Goal: Task Accomplishment & Management: Manage account settings

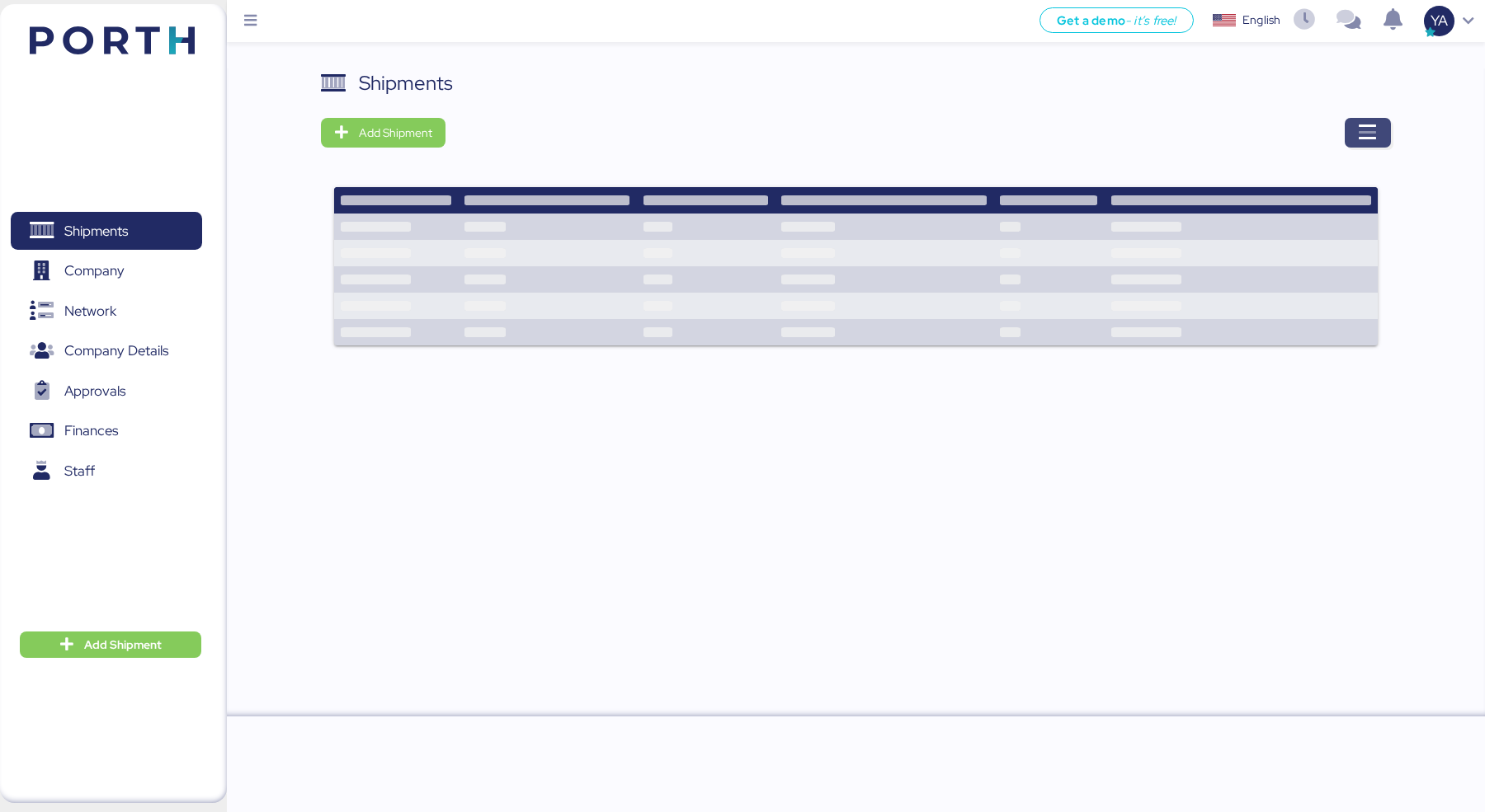
click at [1369, 141] on icon "button" at bounding box center [1368, 133] width 20 height 20
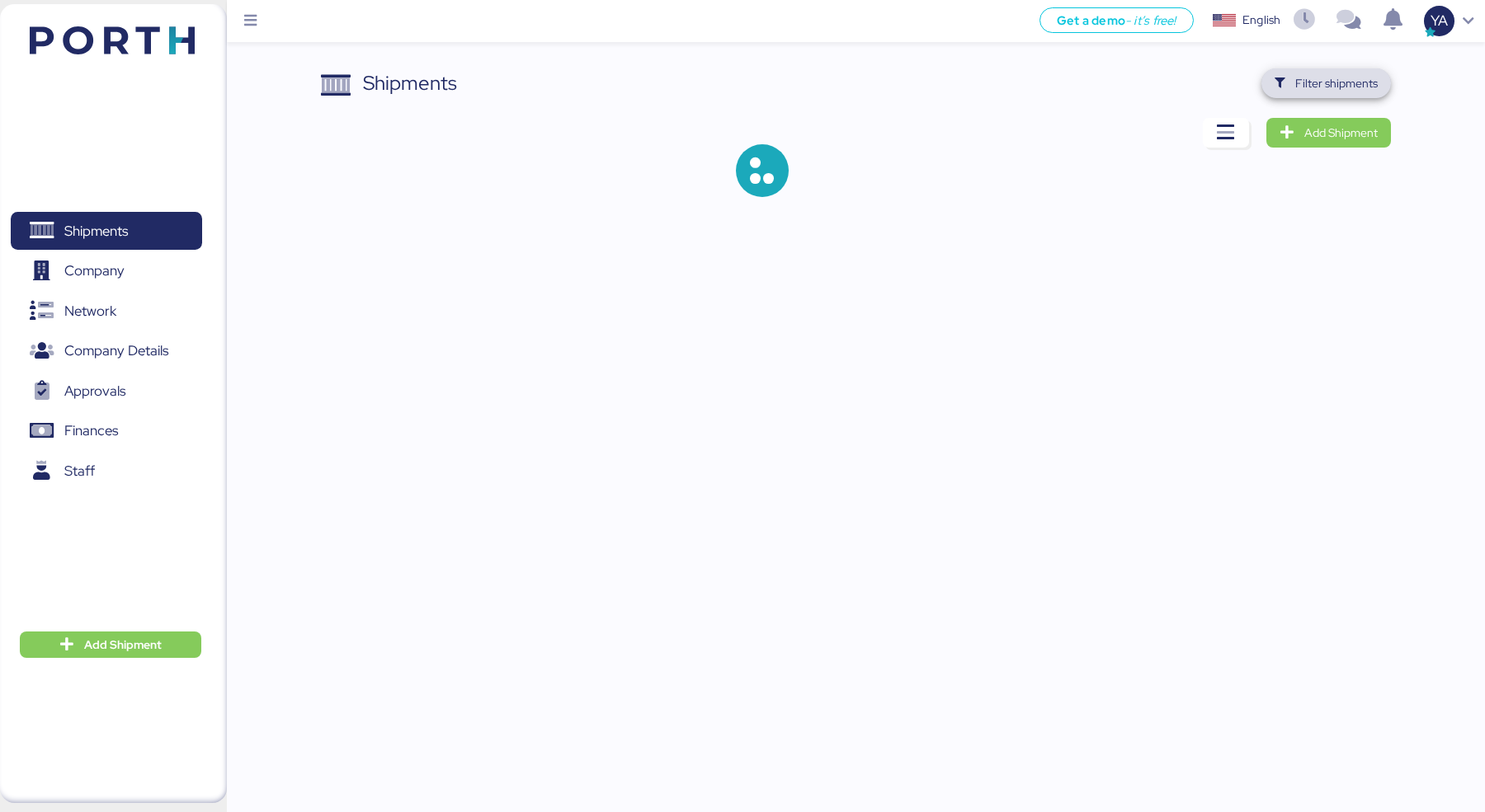
click at [1311, 96] on span "Filter shipments" at bounding box center [1326, 84] width 130 height 30
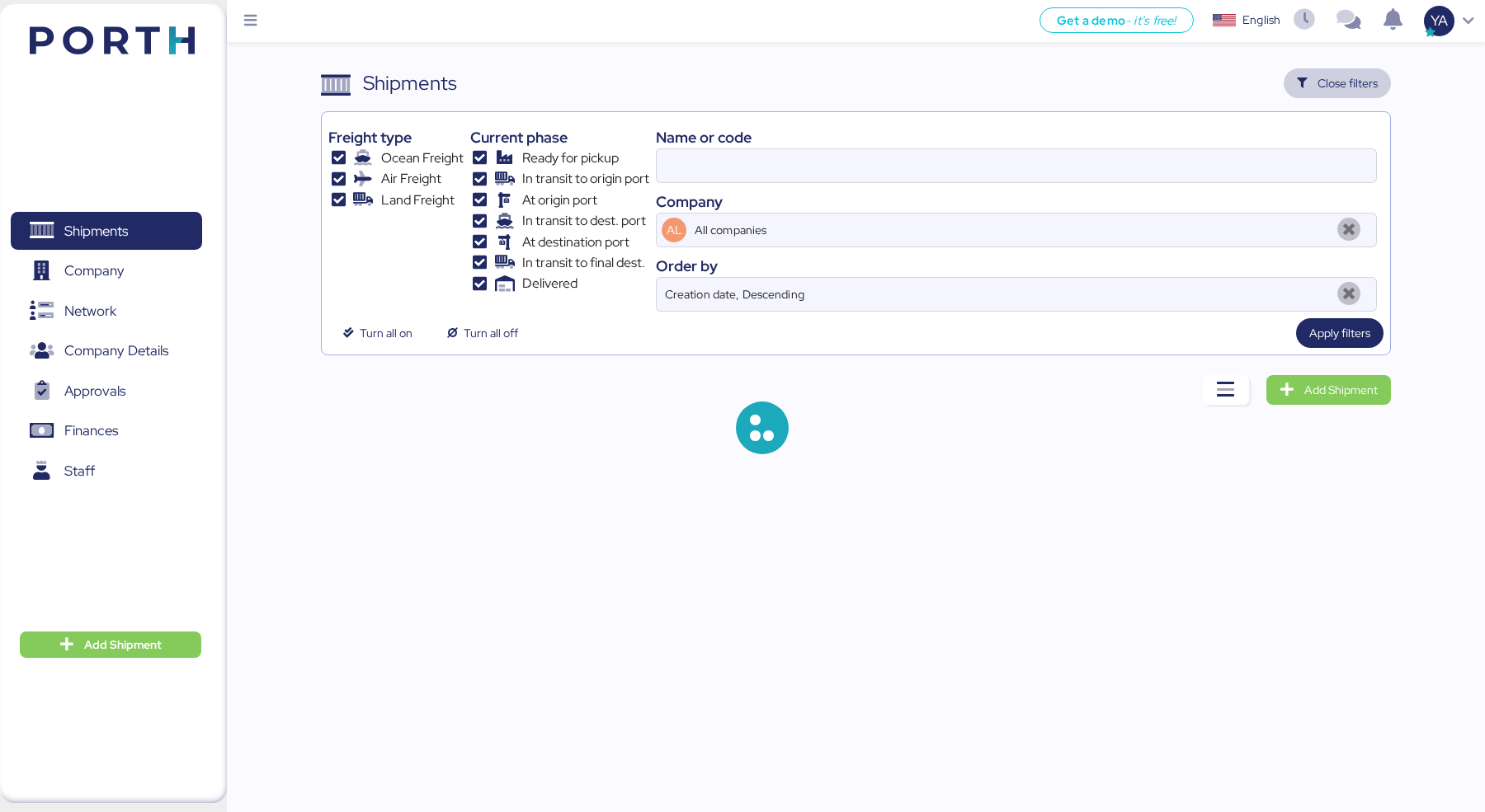
type input "78 x"
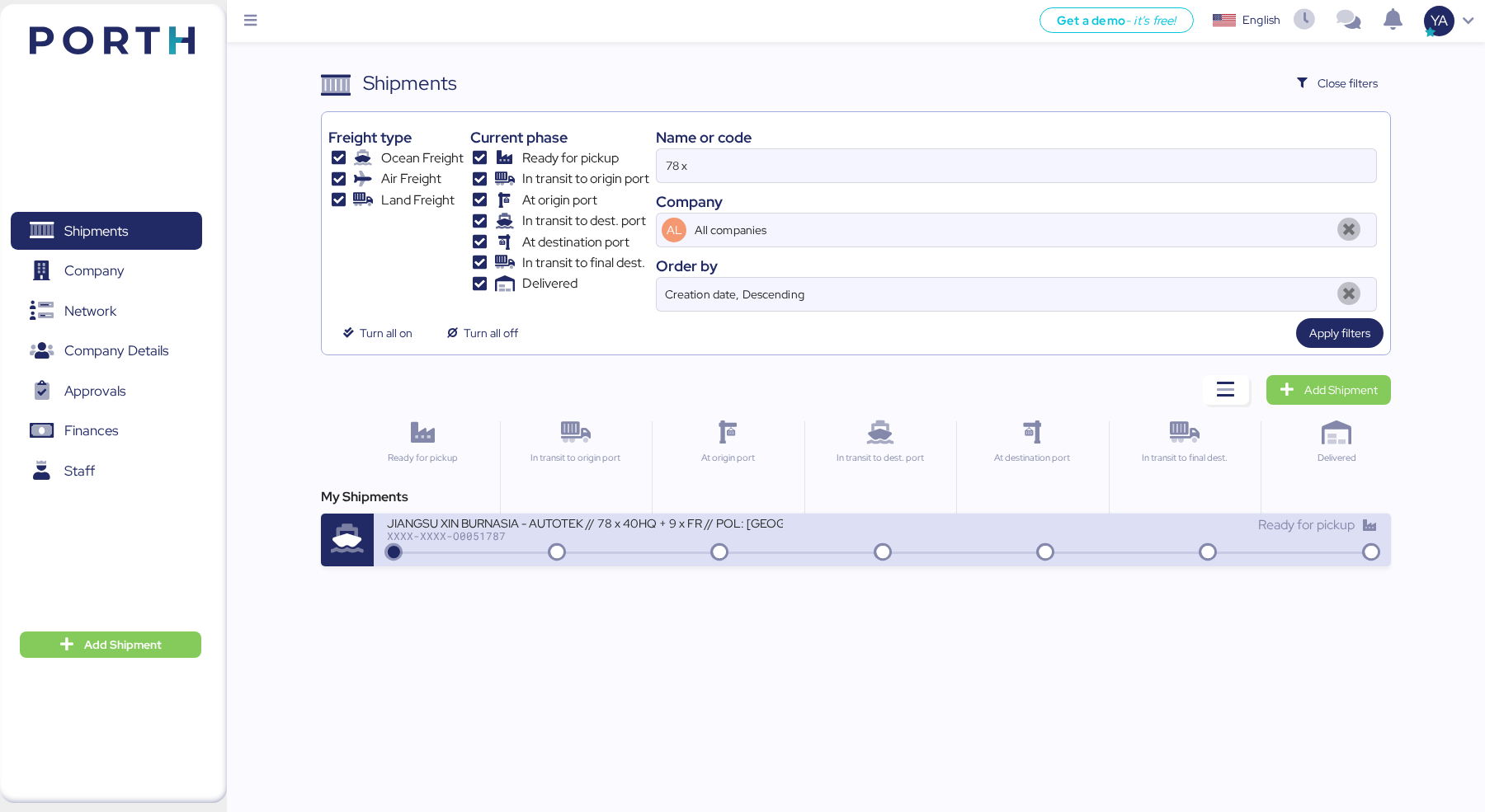
click at [1073, 529] on div "Ready for pickup" at bounding box center [1130, 526] width 495 height 20
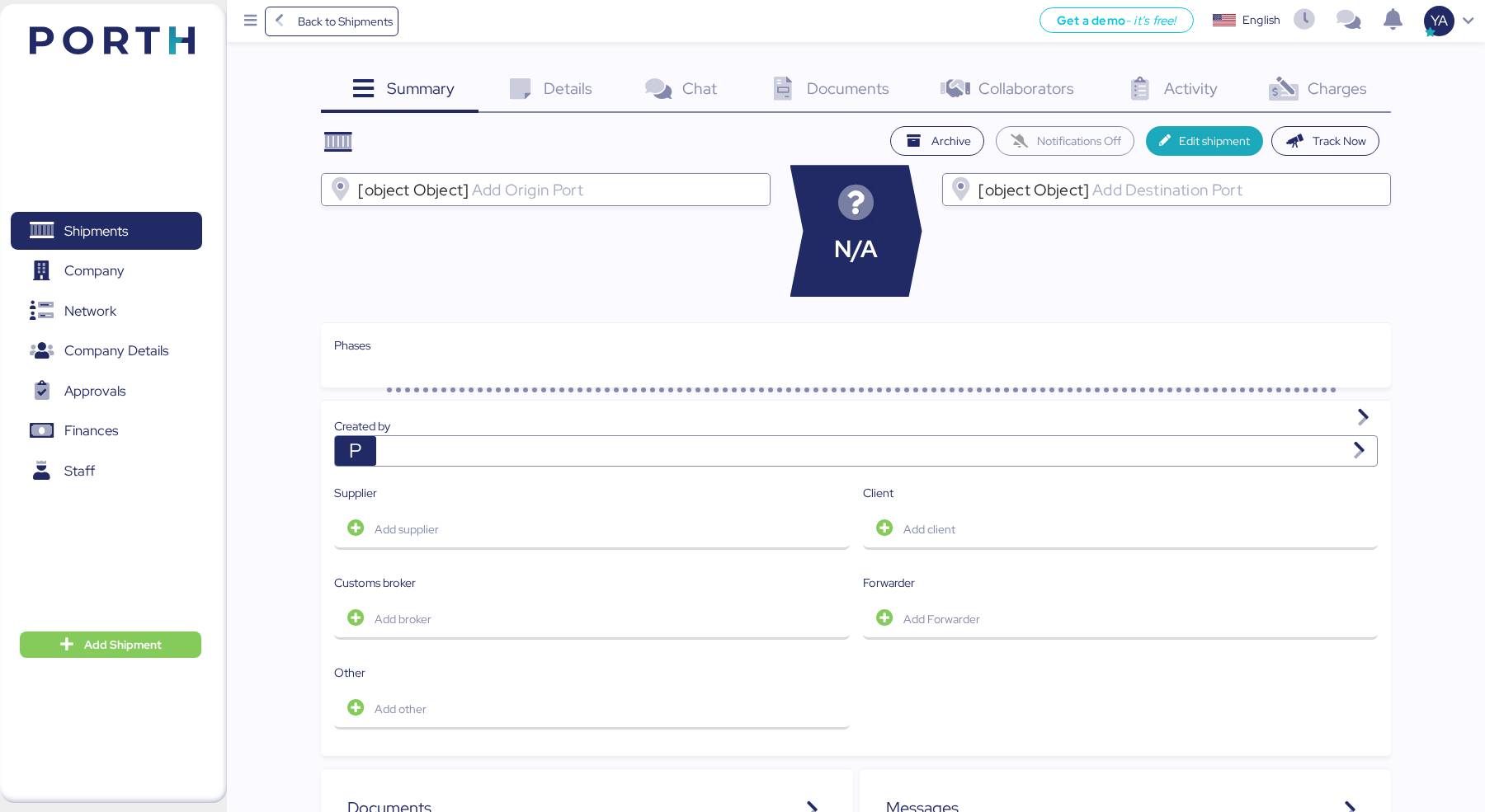
click at [1362, 102] on div "Charges 0" at bounding box center [1316, 91] width 150 height 45
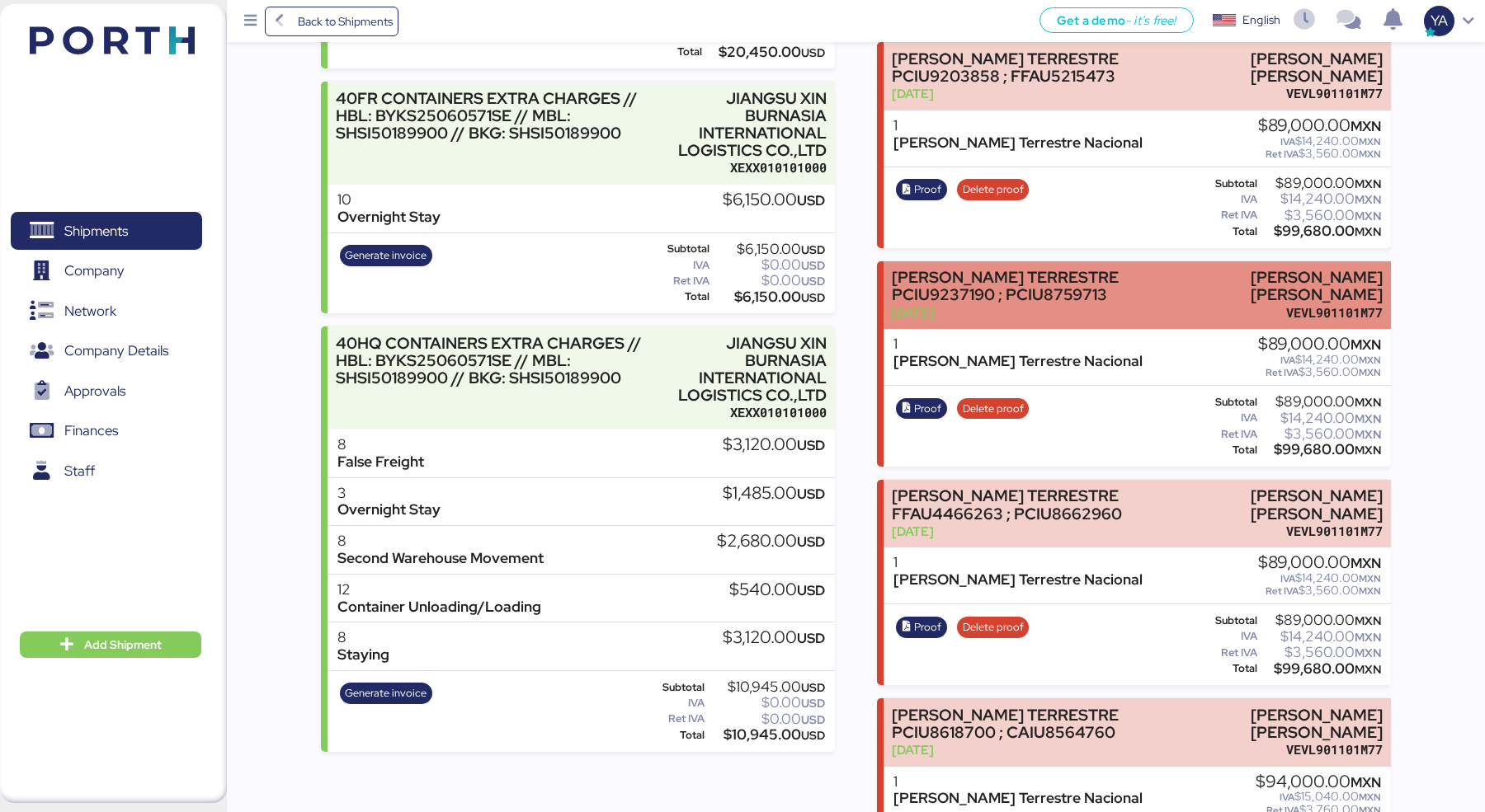
scroll to position [876, 0]
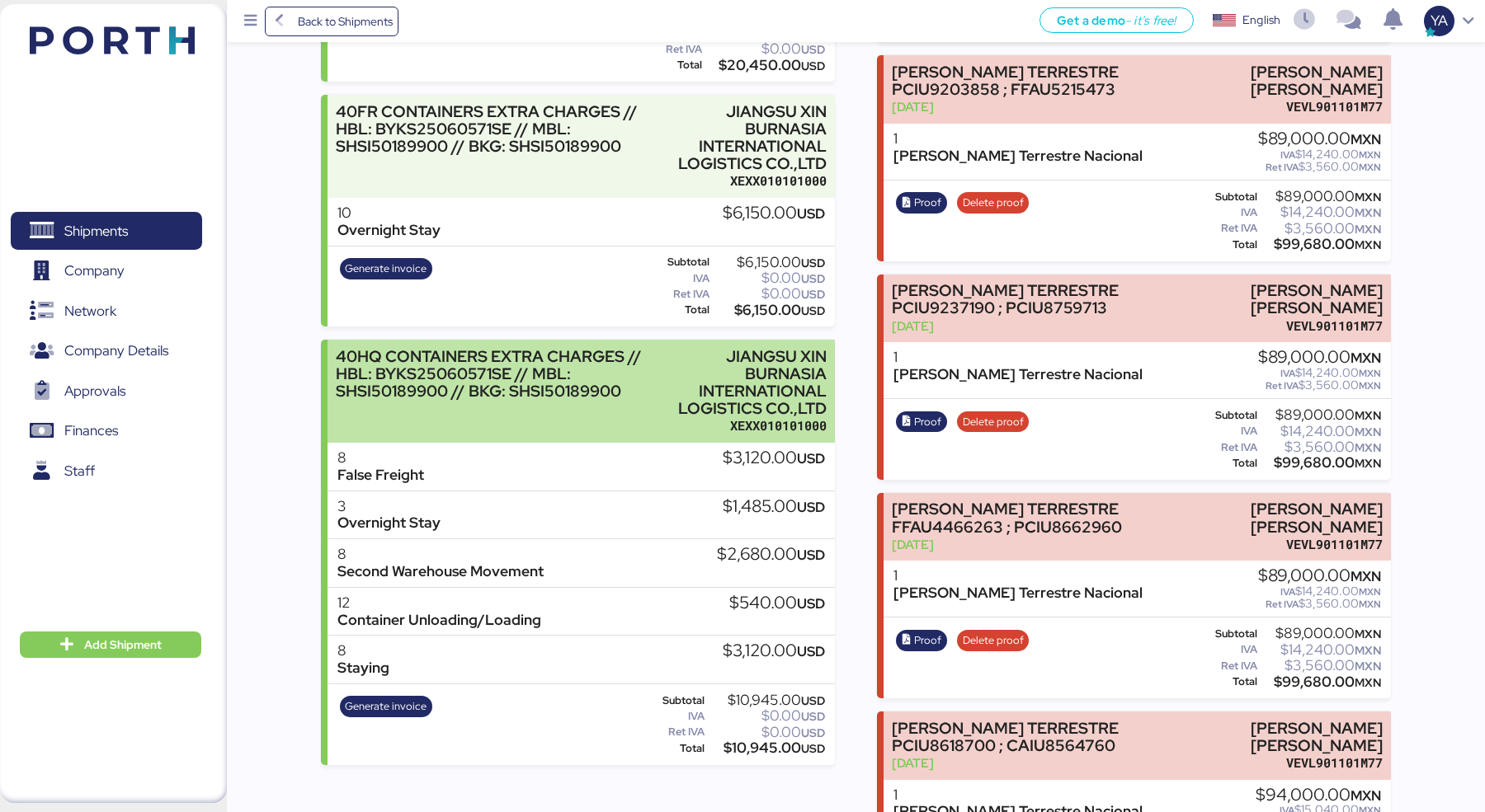
click at [719, 355] on div "JIANGSU XIN BURNASIA INTERNATIONAL LOGISTICS CO.,LTD" at bounding box center [740, 383] width 174 height 70
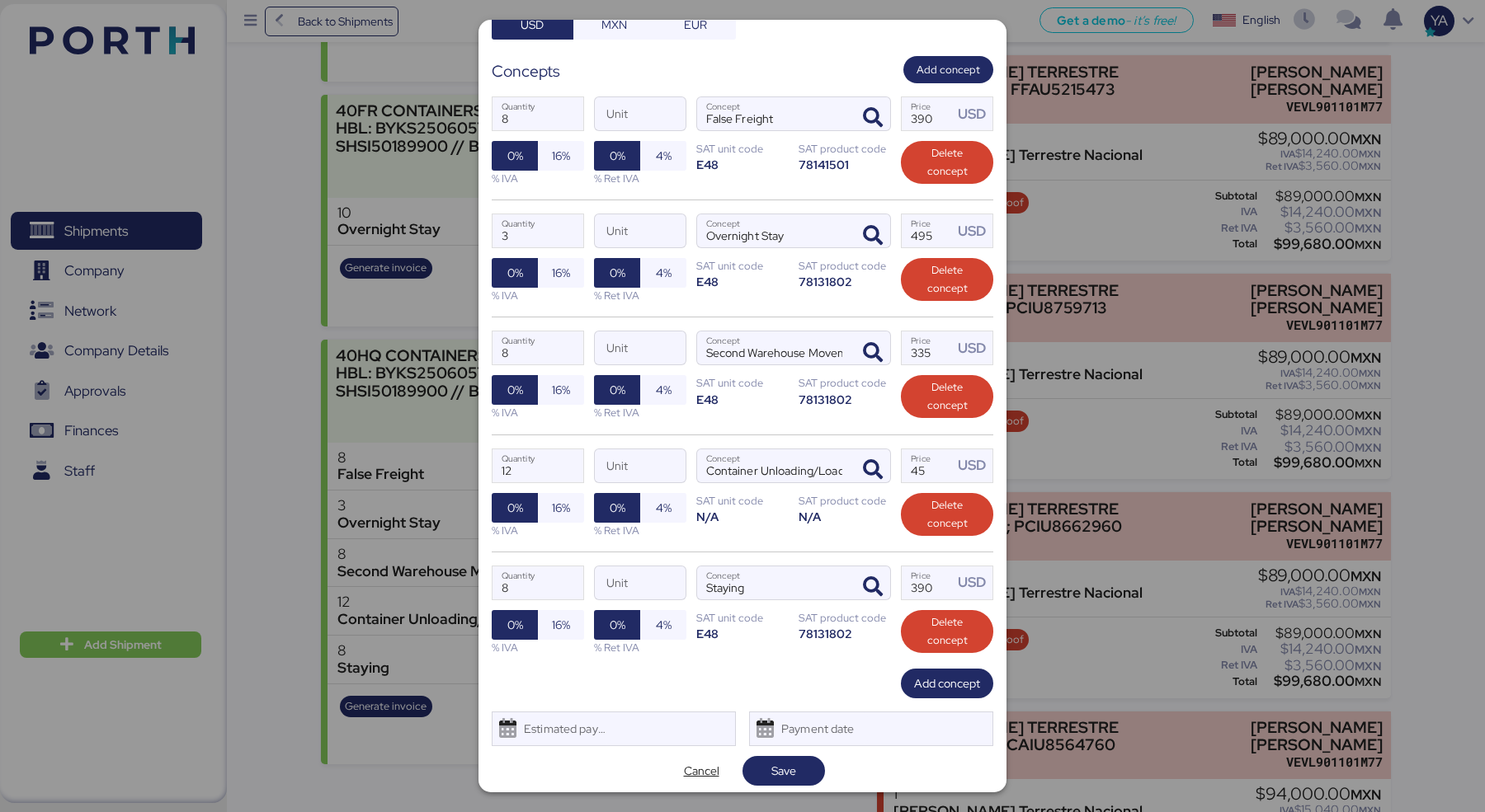
scroll to position [0, 0]
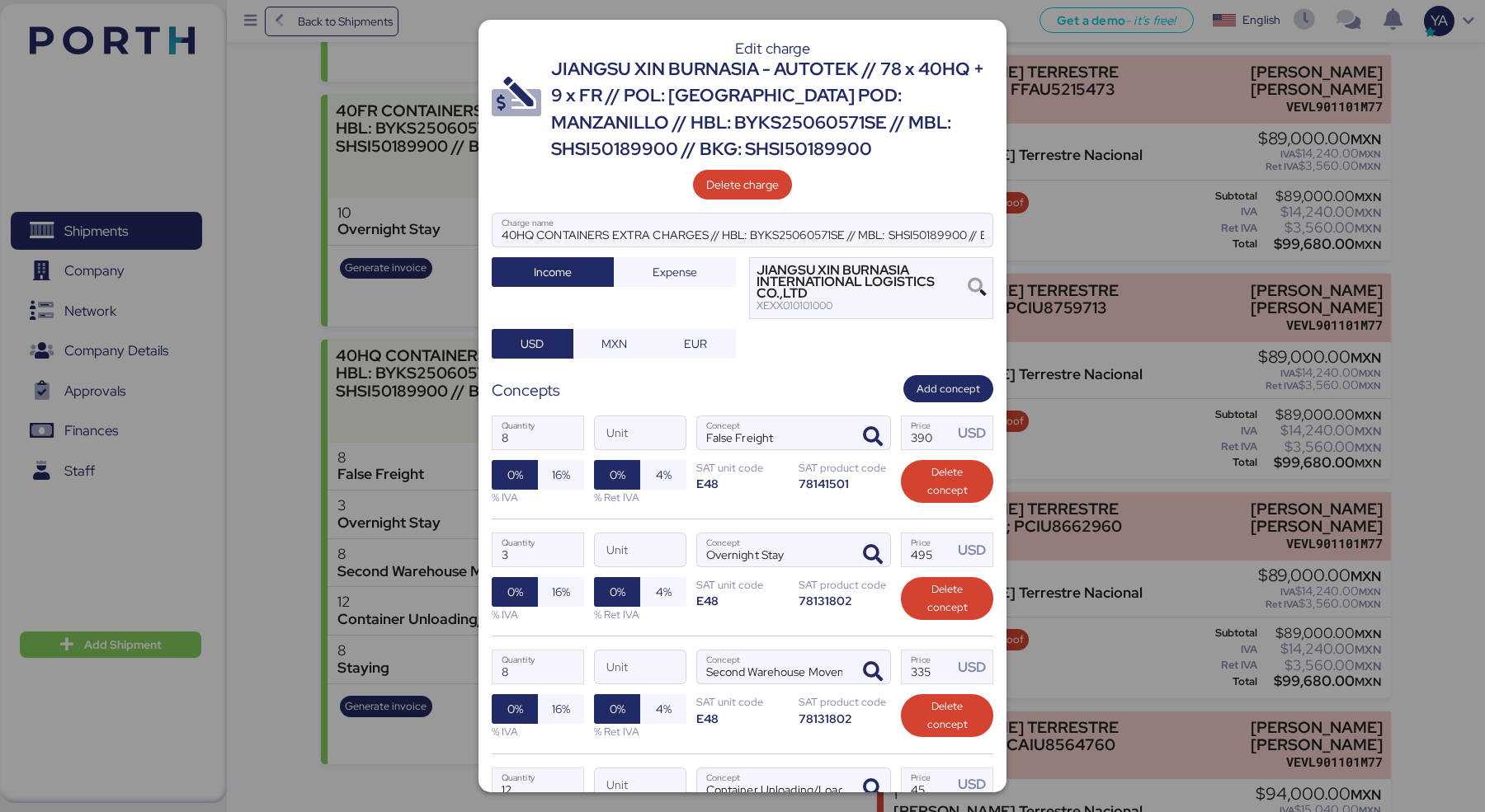
click at [880, 369] on div "Edit charge JIANGSU XIN BURNASIA - AUTOTEK // 78 x 40HQ + 9 x FR // POL: [GEOGR…" at bounding box center [742, 406] width 528 height 773
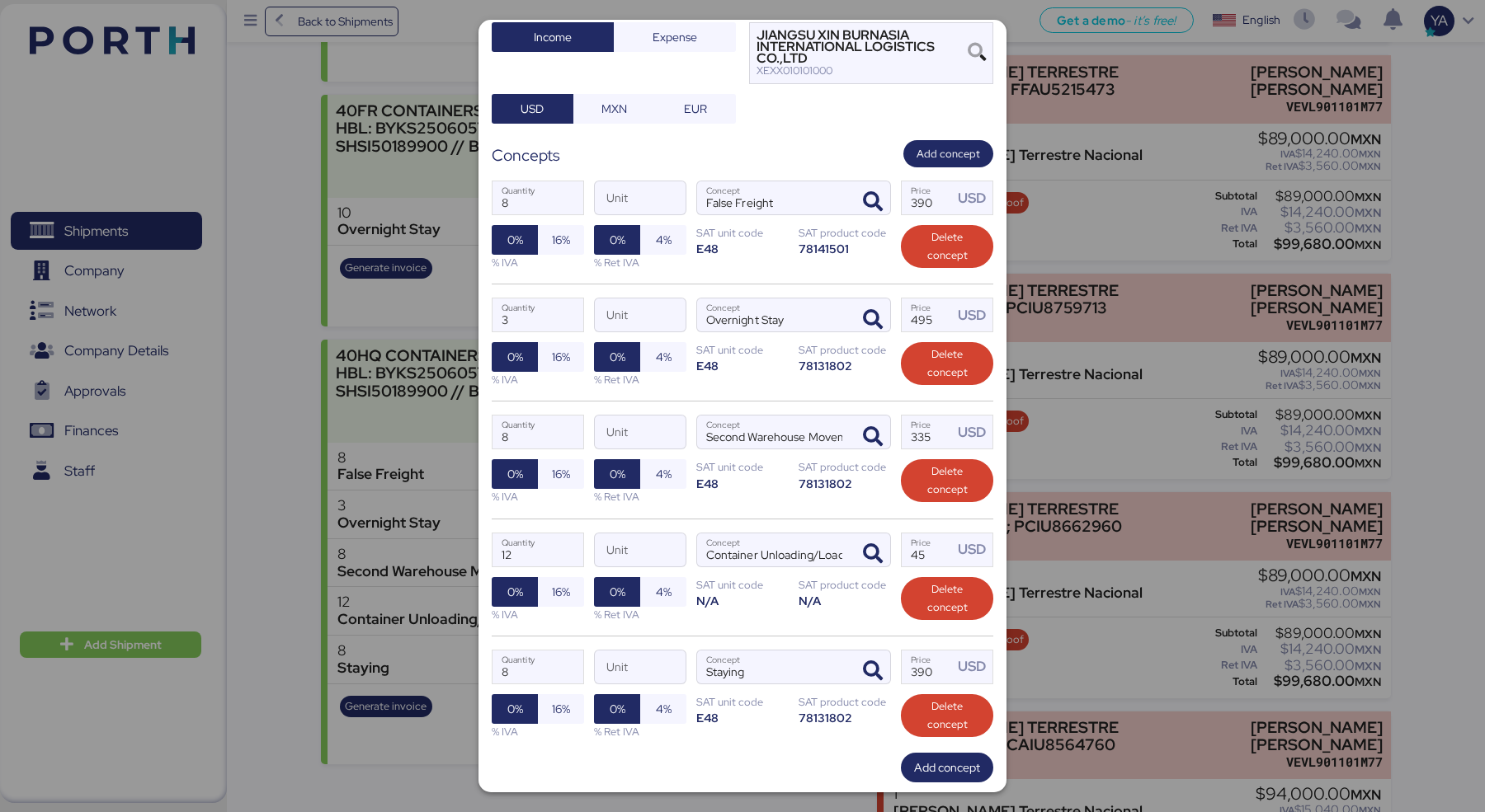
scroll to position [176, 0]
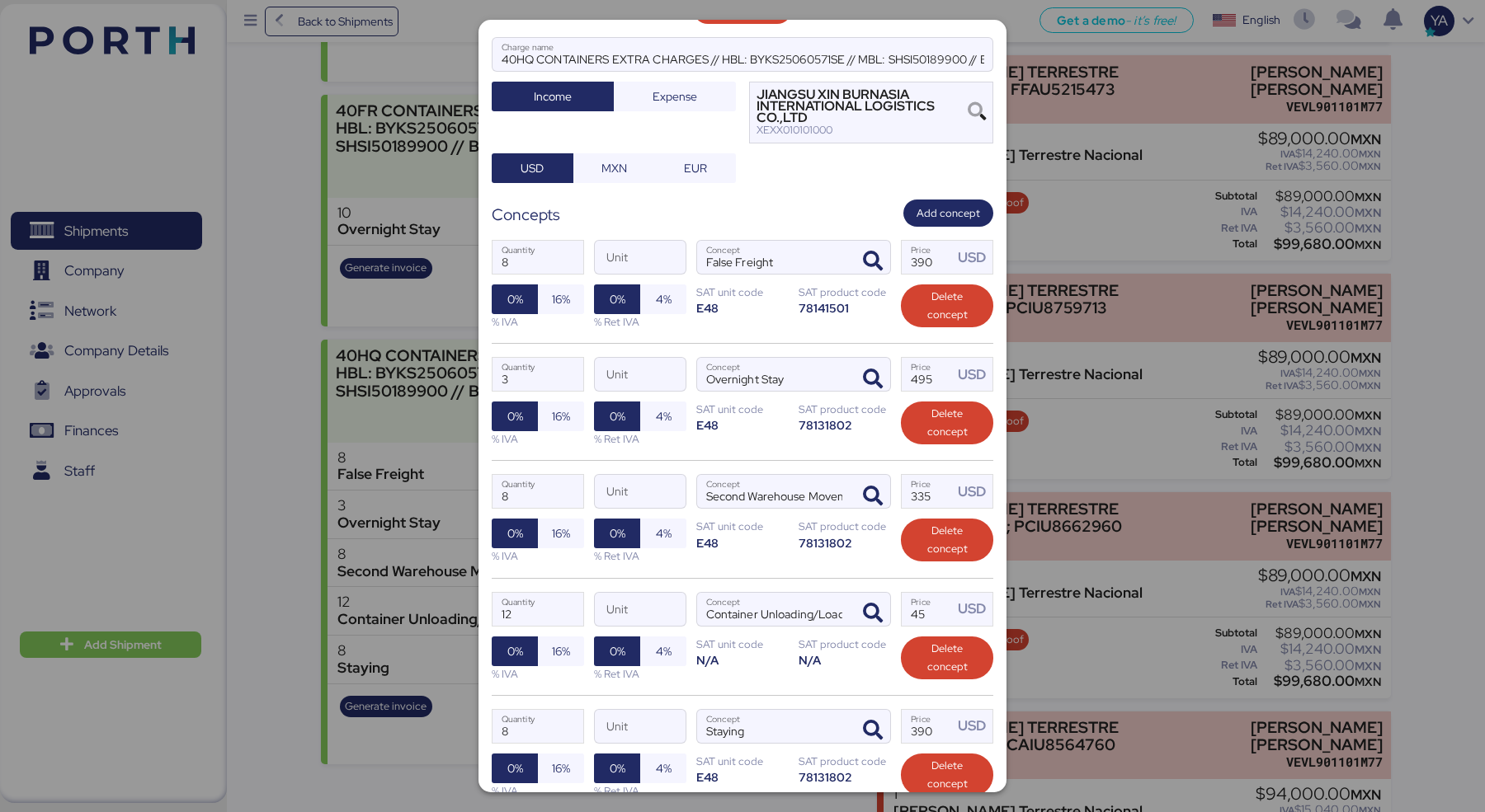
click at [858, 196] on div "Edit charge JIANGSU XIN BURNASIA - AUTOTEK // 78 x 40HQ + 9 x FR // POL: [GEOGR…" at bounding box center [742, 406] width 528 height 773
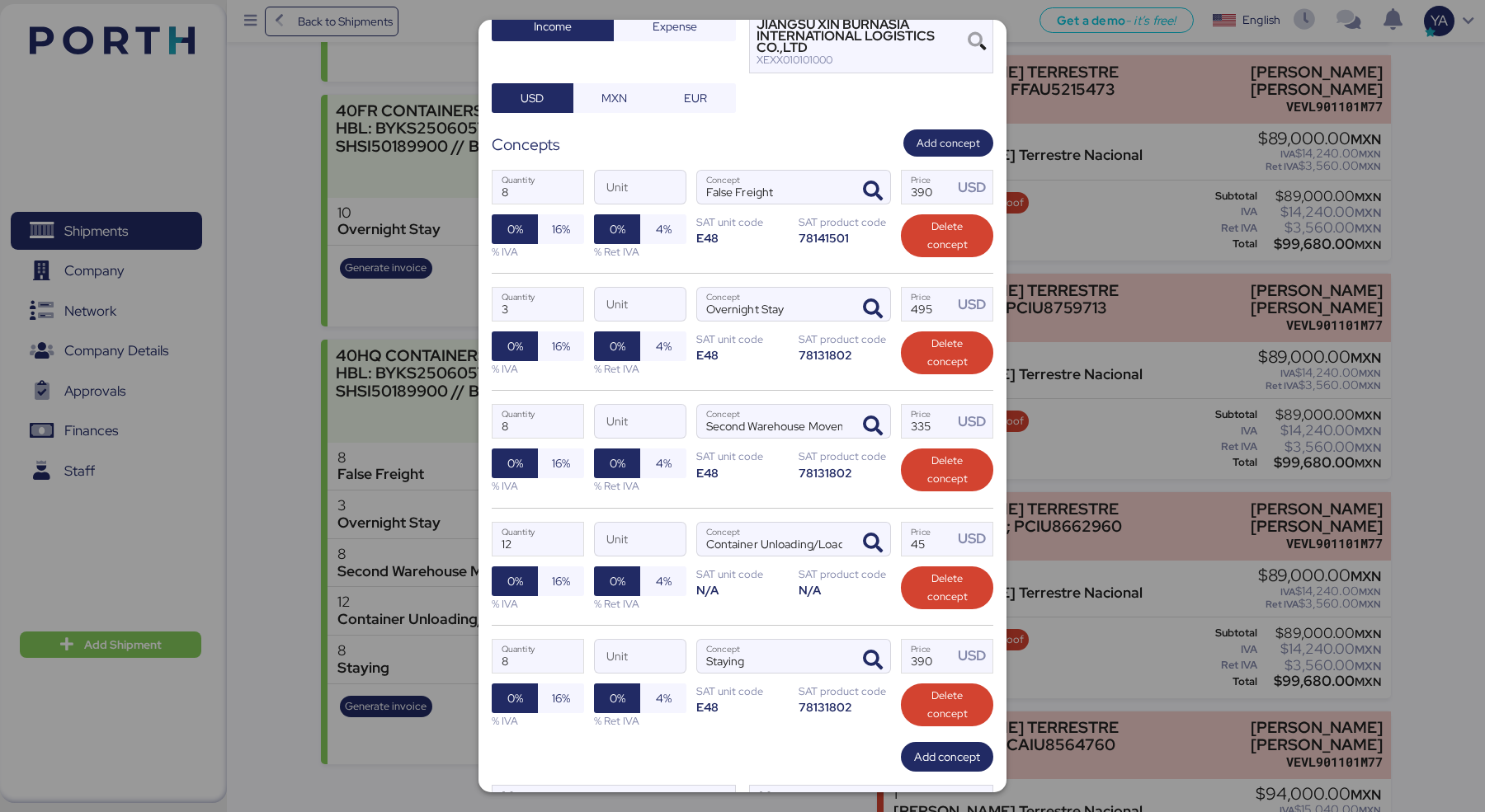
scroll to position [319, 0]
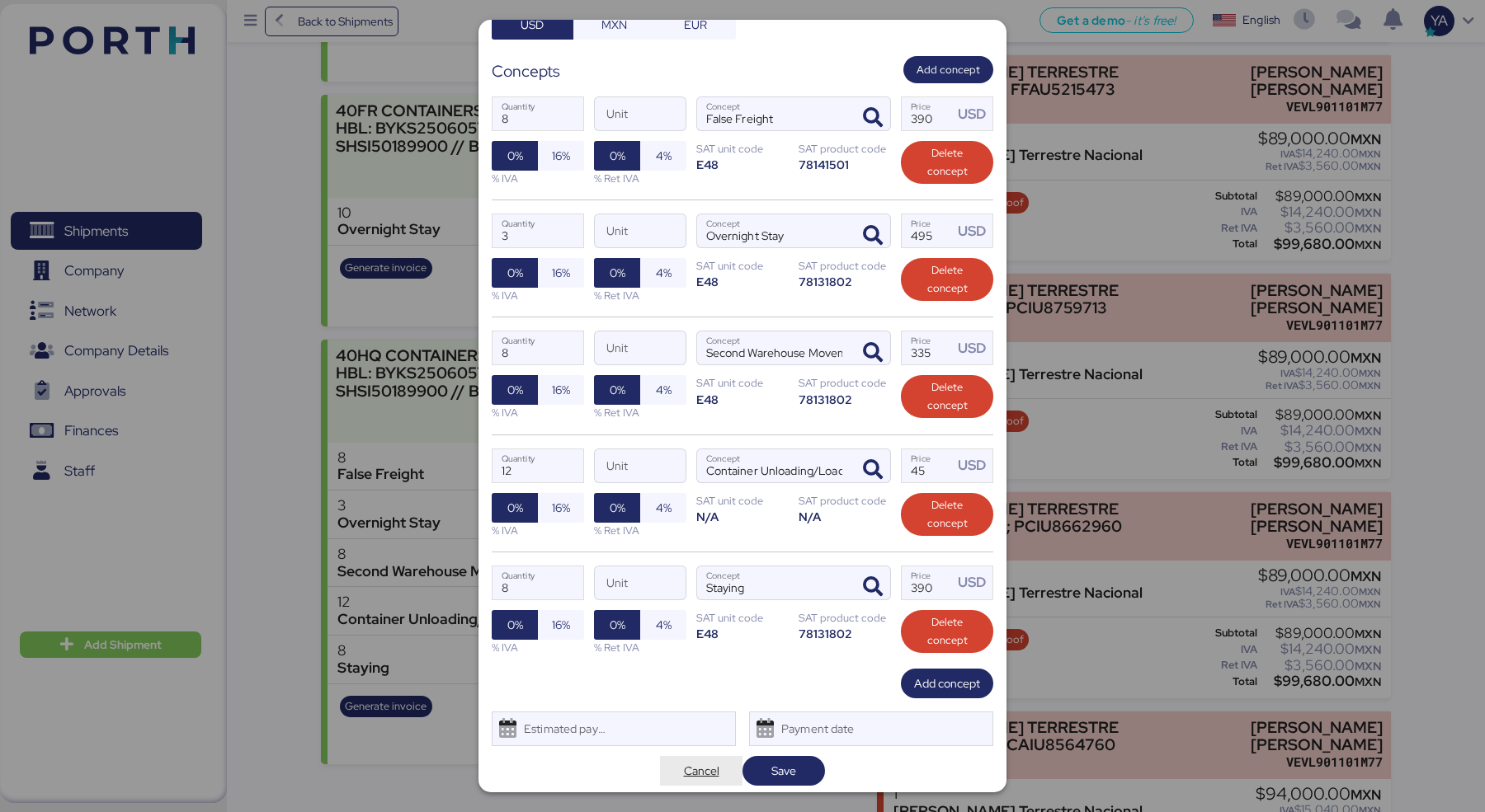
click at [698, 768] on span "Cancel" at bounding box center [702, 771] width 36 height 20
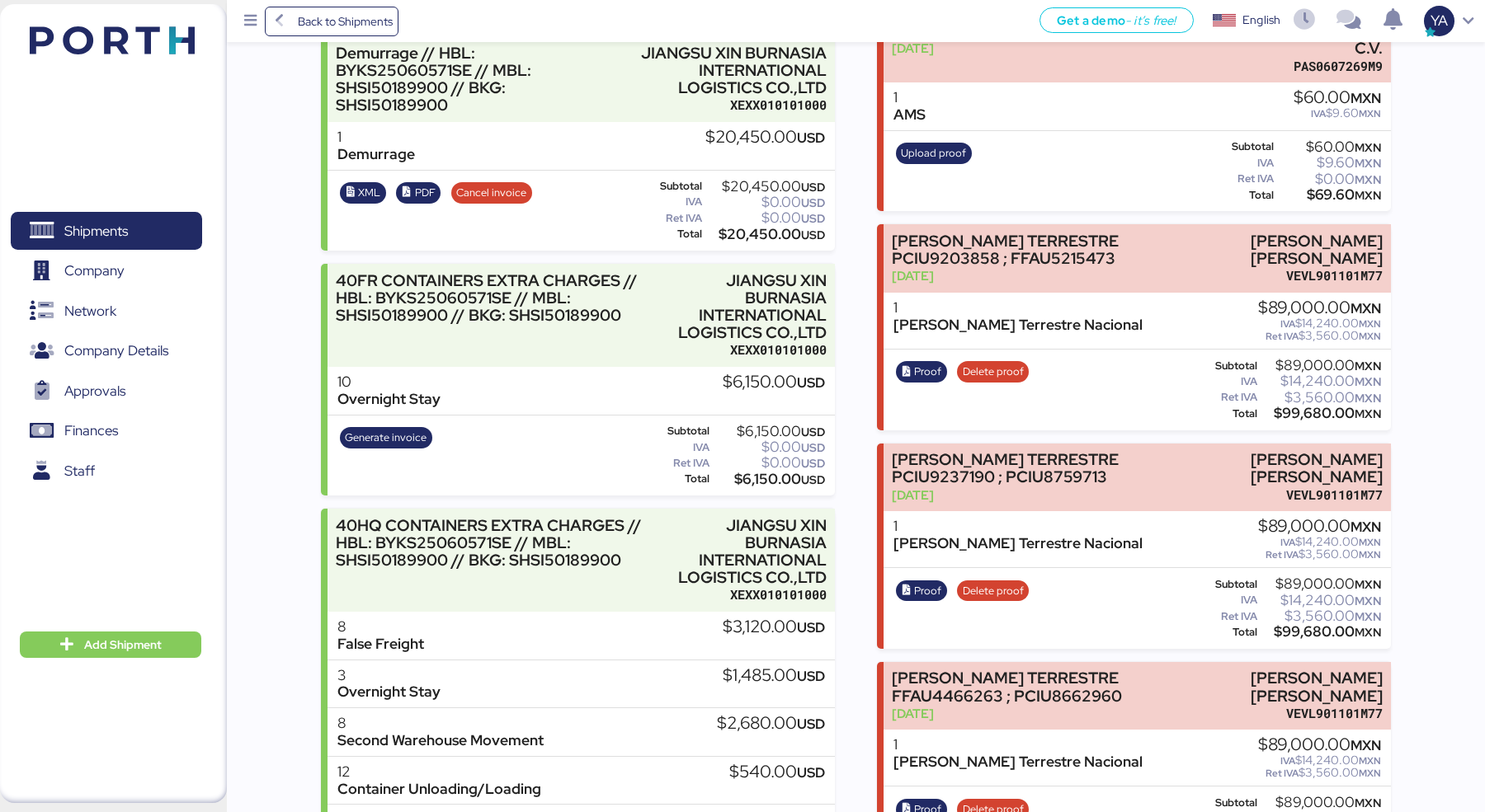
scroll to position [709, 0]
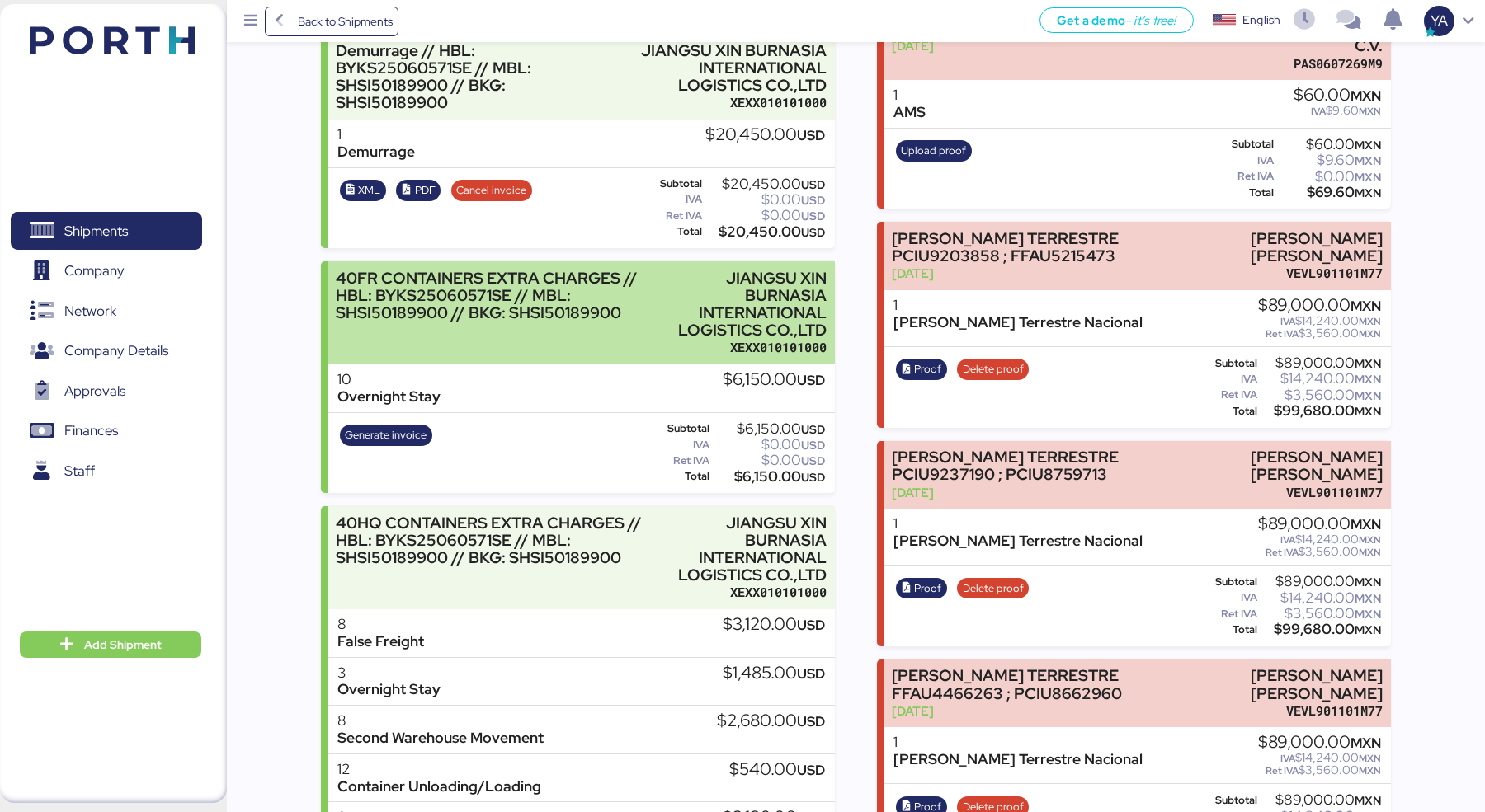
click at [718, 325] on div "JIANGSU XIN BURNASIA INTERNATIONAL LOGISTICS CO.,LTD" at bounding box center [740, 304] width 174 height 70
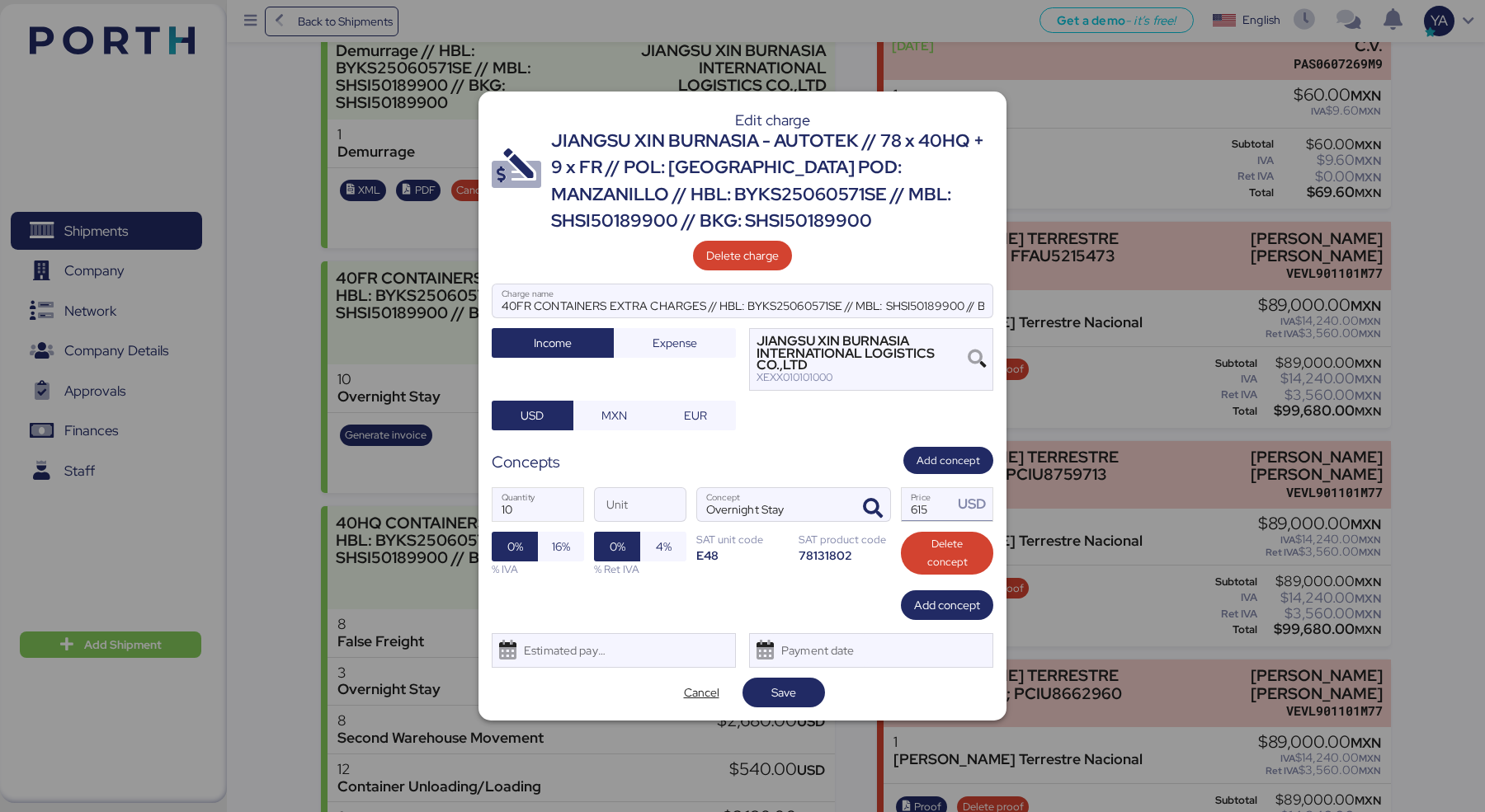
click at [930, 501] on input "615" at bounding box center [927, 504] width 51 height 33
type input "600"
click at [783, 689] on span "Save" at bounding box center [783, 692] width 25 height 20
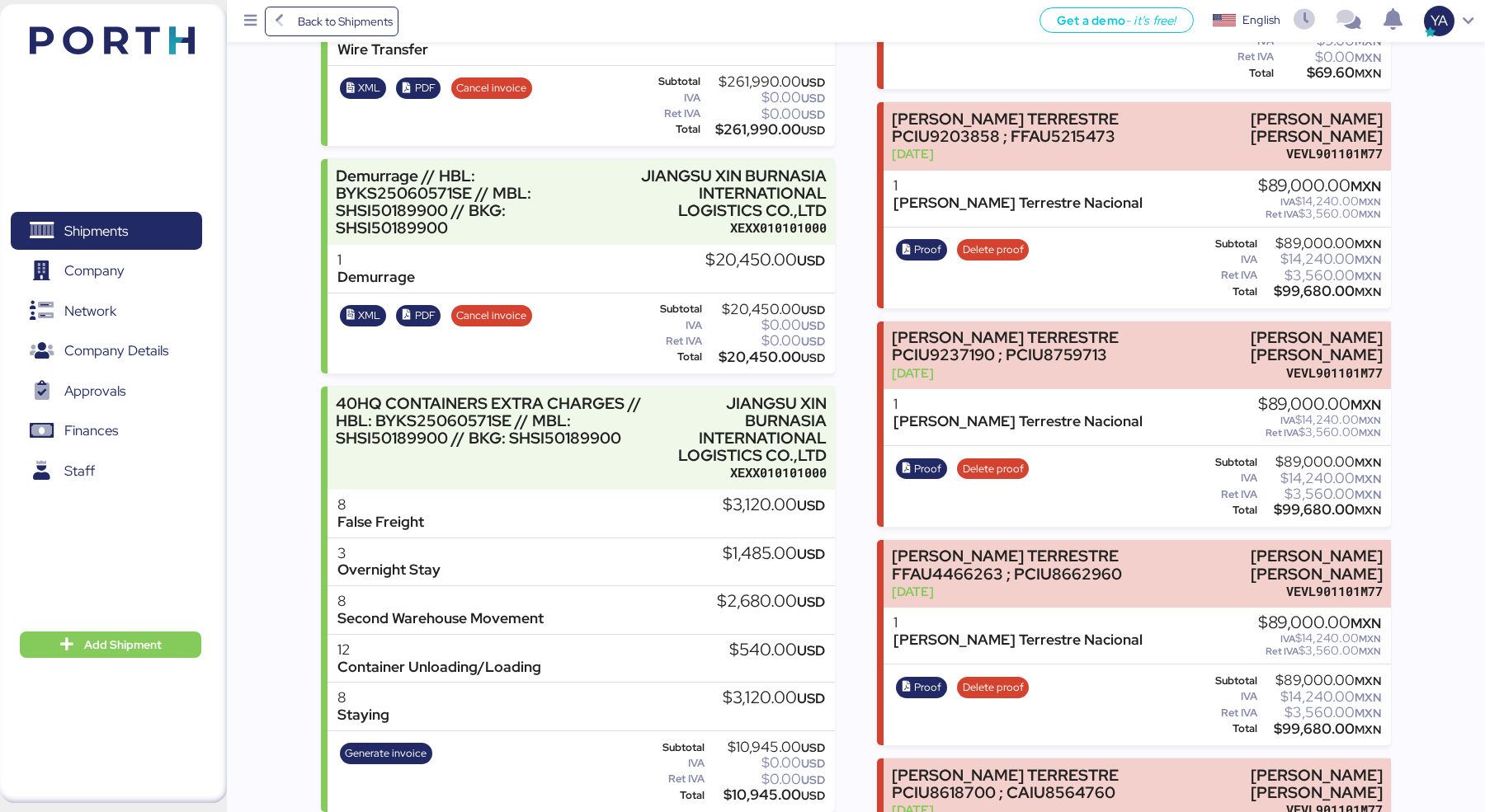
scroll to position [840, 0]
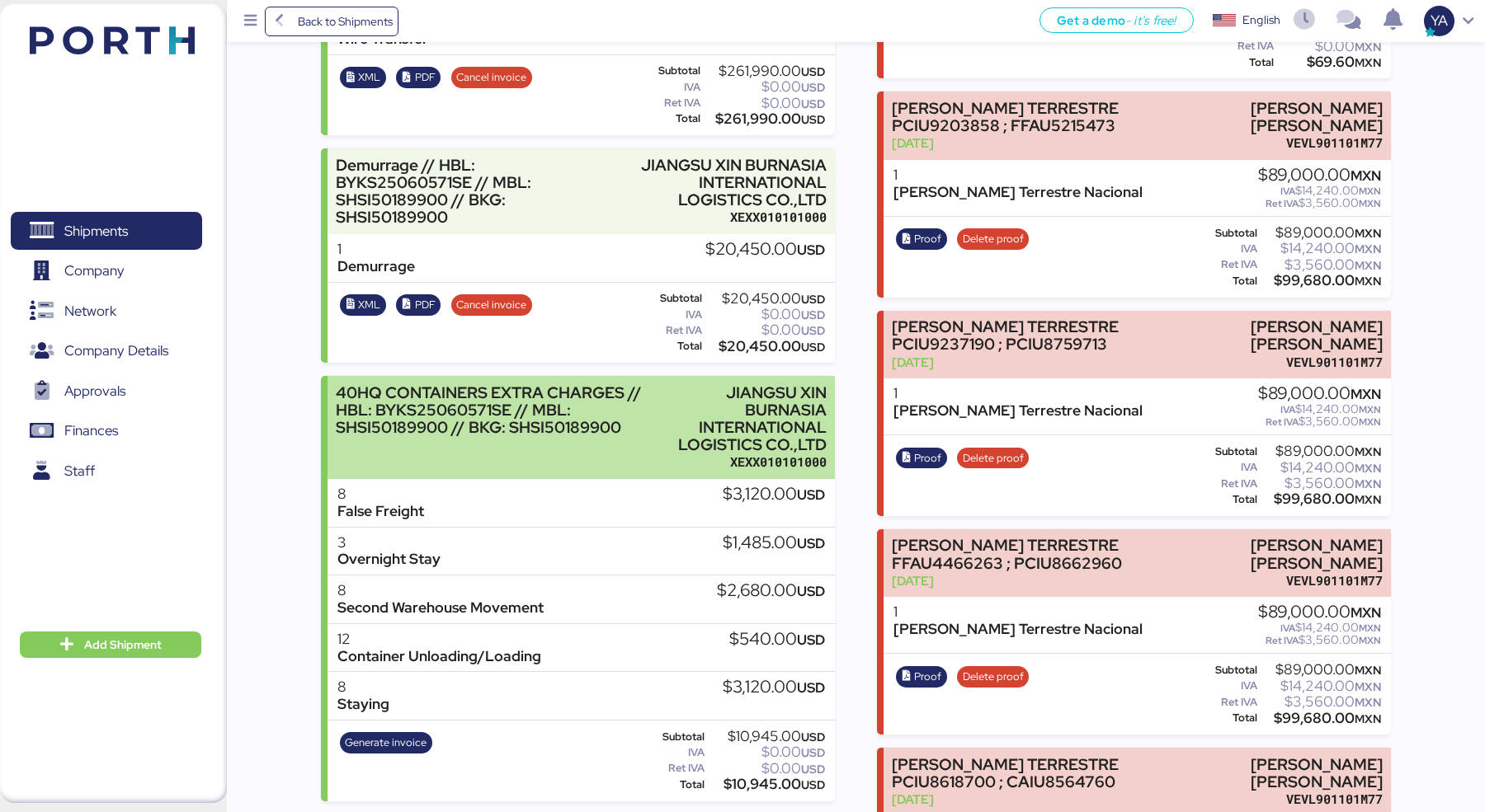
click at [760, 475] on div "40HQ CONTAINERS EXTRA CHARGES // HBL: BYKS25060571SE // MBL: SHSI50189900 // BK…" at bounding box center [581, 427] width 507 height 103
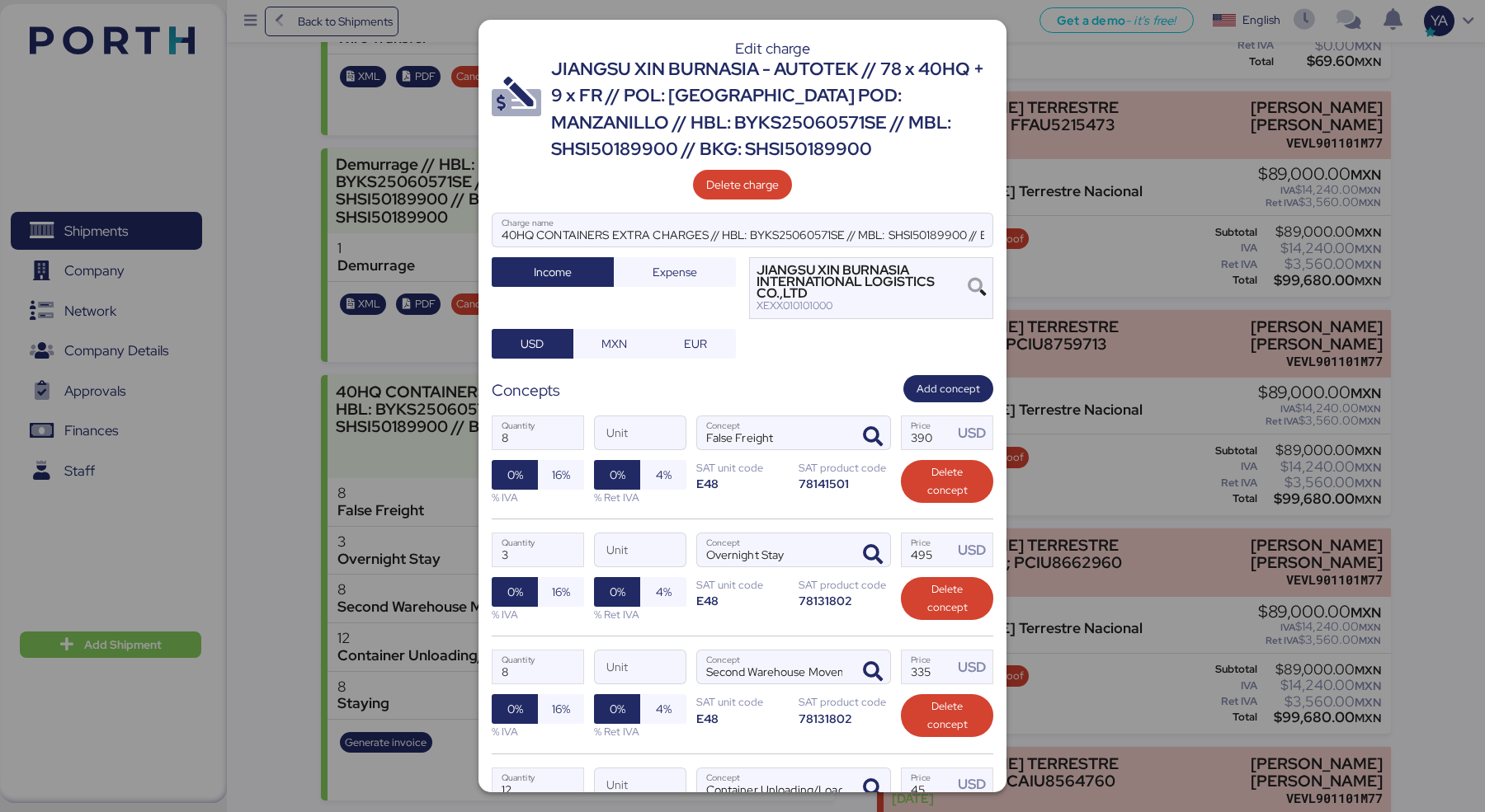
click at [761, 341] on div "40HQ CONTAINERS EXTRA CHARGES // HBL: BYKS25060571SE // MBL: SHSI50189900 // BK…" at bounding box center [742, 285] width 502 height 147
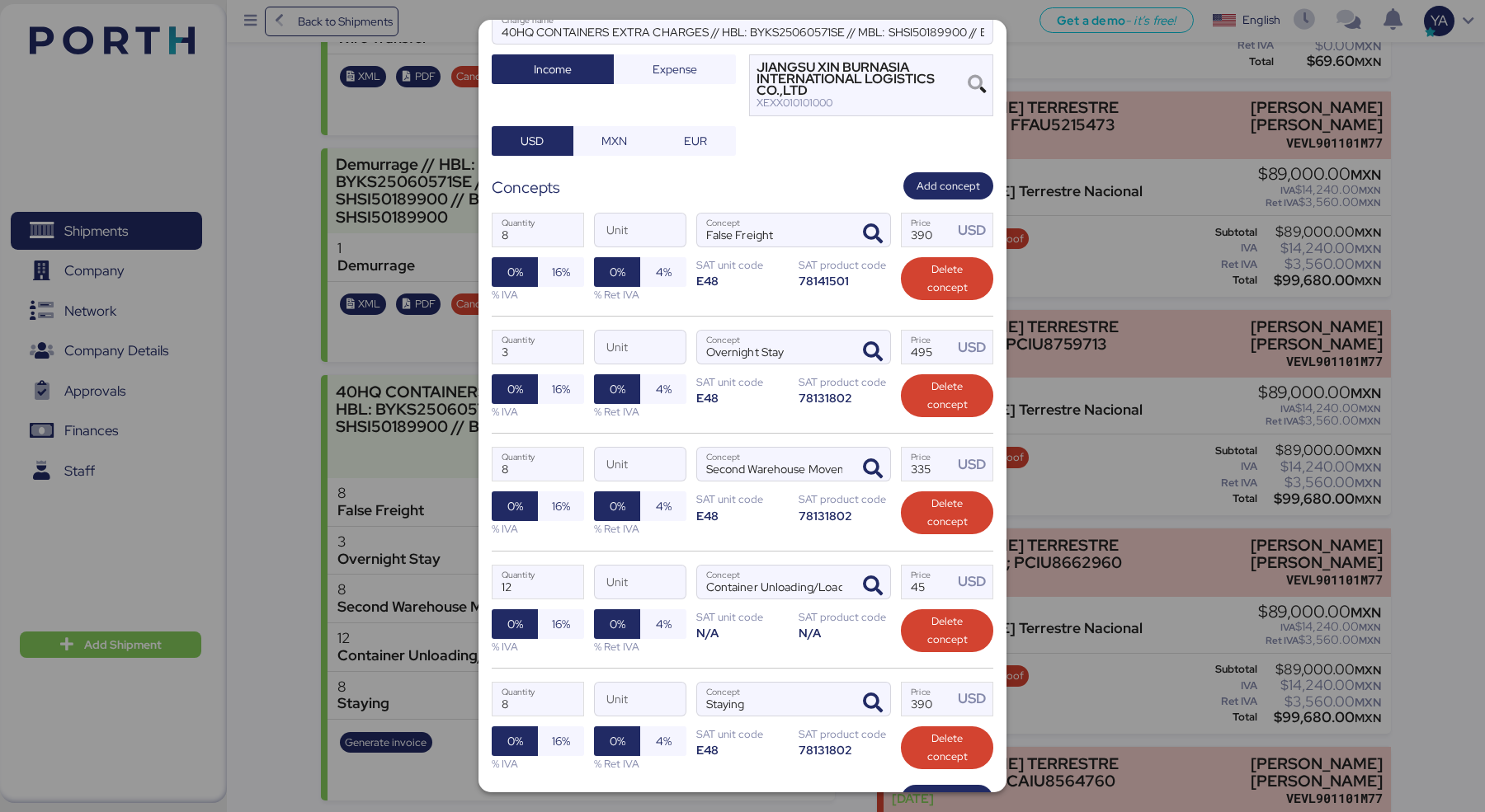
scroll to position [228, 0]
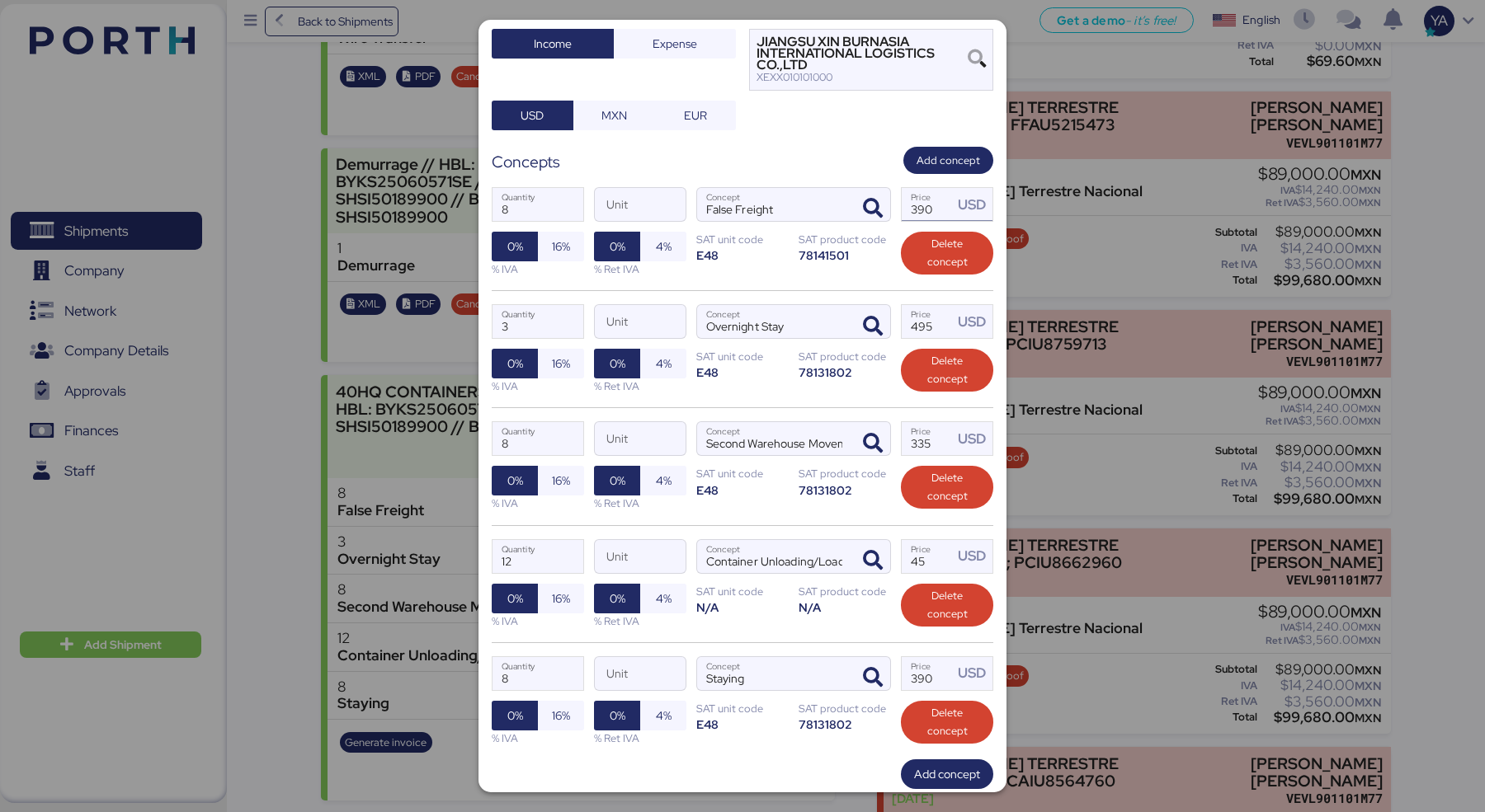
click at [940, 205] on input "390" at bounding box center [927, 203] width 51 height 33
type input "380"
click at [937, 322] on input "495" at bounding box center [927, 321] width 51 height 33
click at [921, 316] on input "495" at bounding box center [927, 321] width 51 height 33
type input "485"
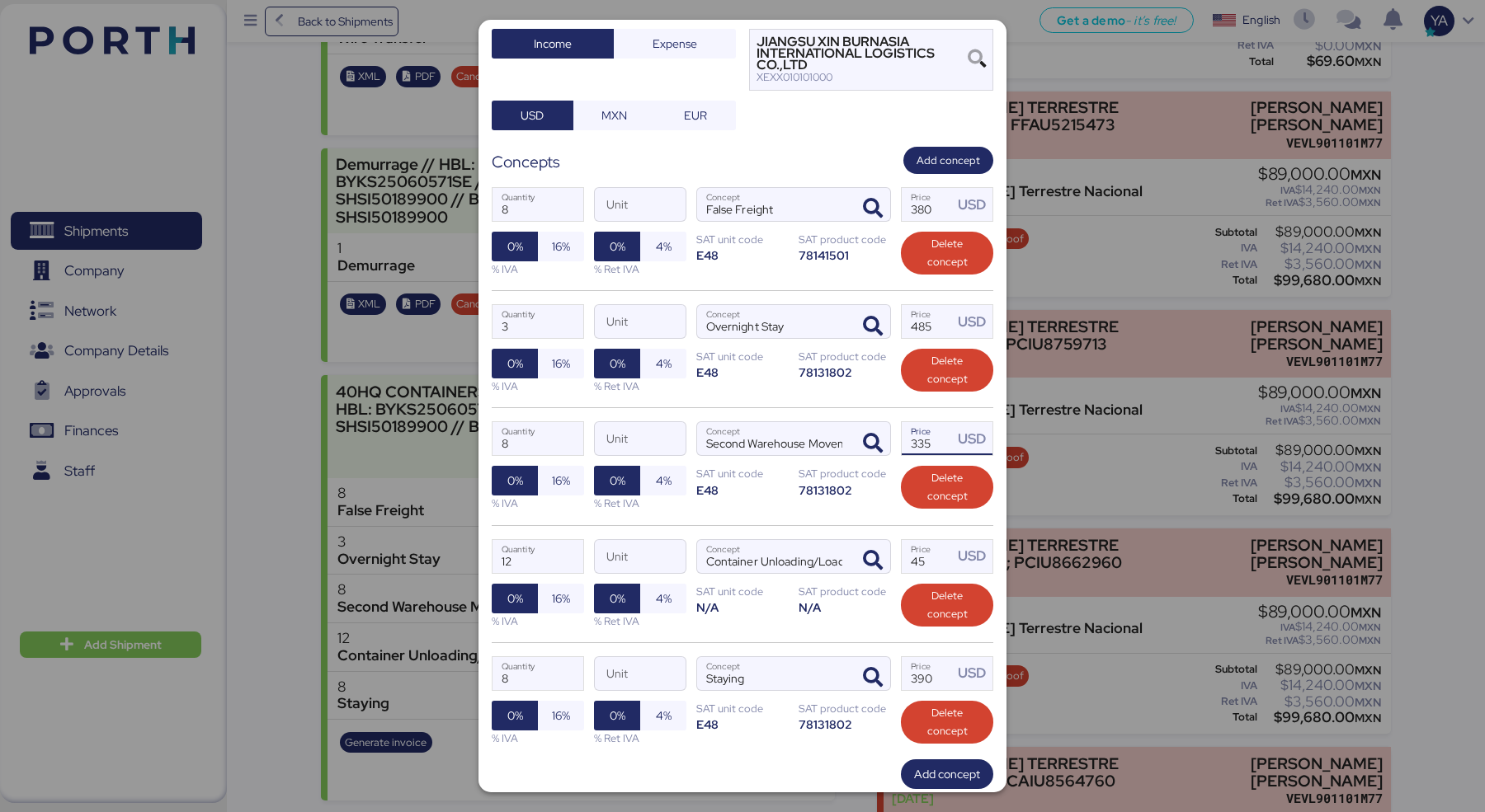
click at [924, 440] on input "335" at bounding box center [927, 438] width 51 height 33
type input "325"
click at [933, 560] on input "45" at bounding box center [927, 556] width 51 height 33
type input "40"
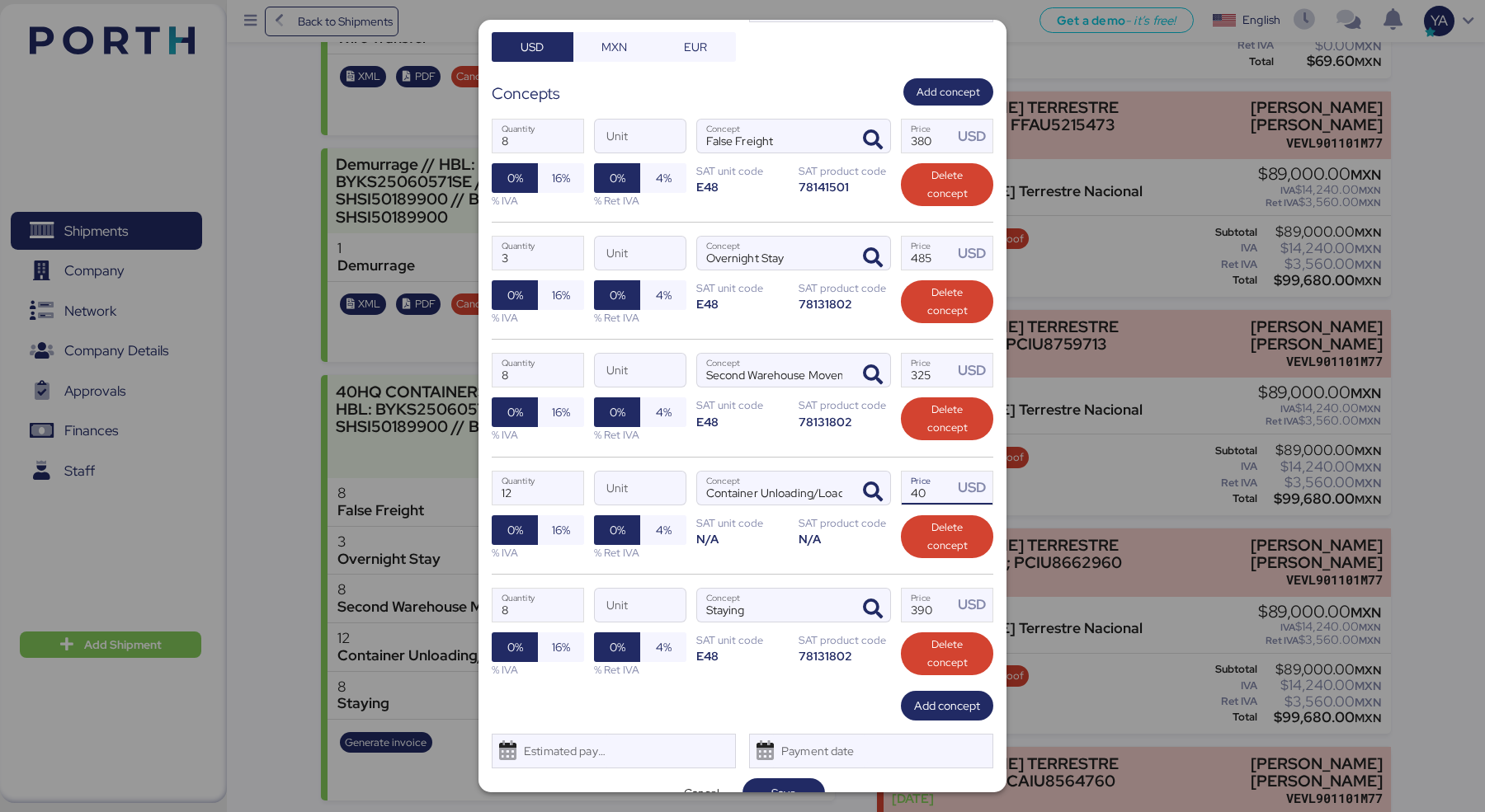
scroll to position [319, 0]
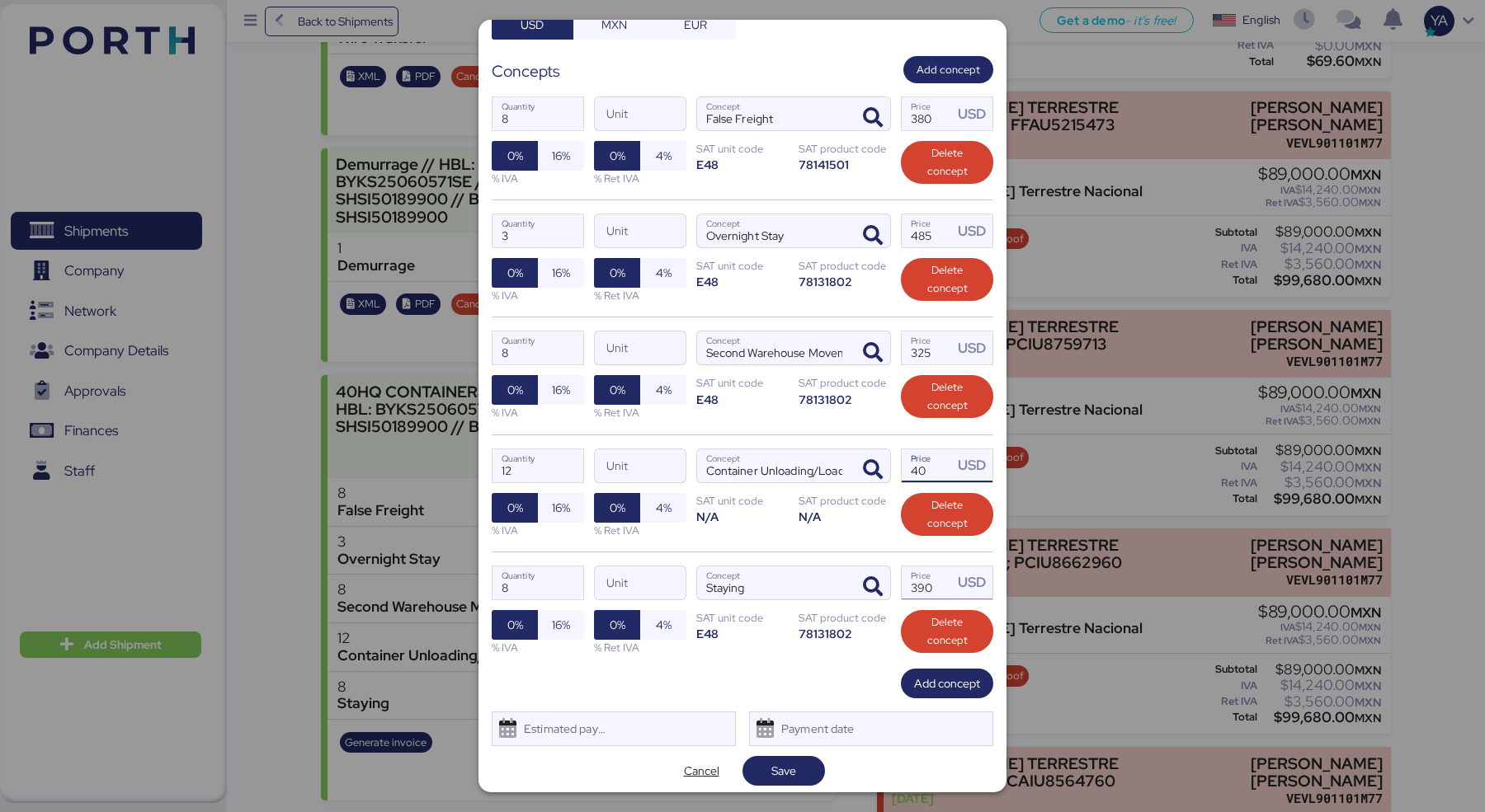
click at [925, 572] on input "390" at bounding box center [927, 583] width 51 height 33
click at [923, 582] on input "390" at bounding box center [927, 583] width 51 height 33
type input "380"
click at [807, 759] on span "Save" at bounding box center [783, 770] width 56 height 23
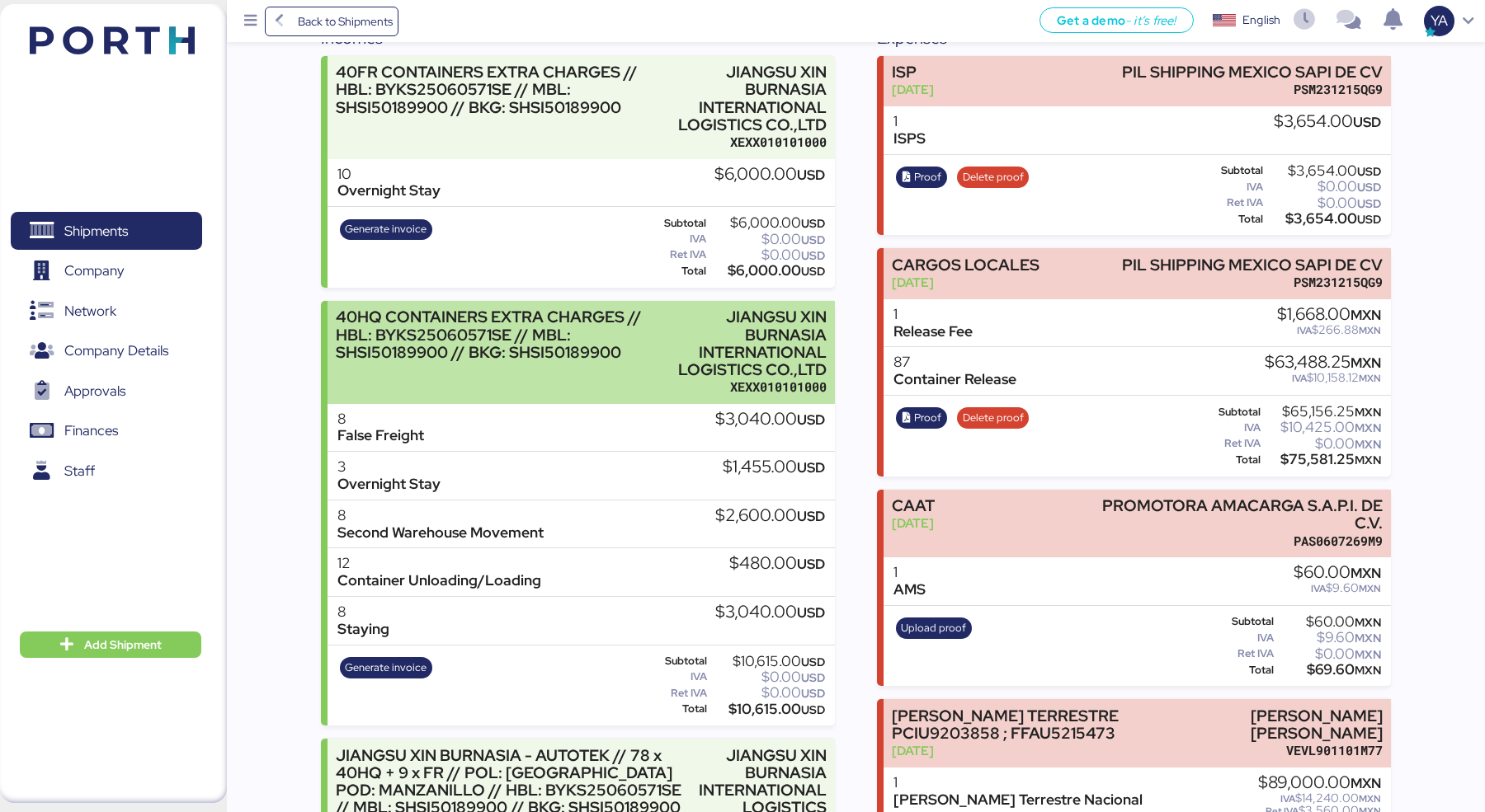
scroll to position [224, 0]
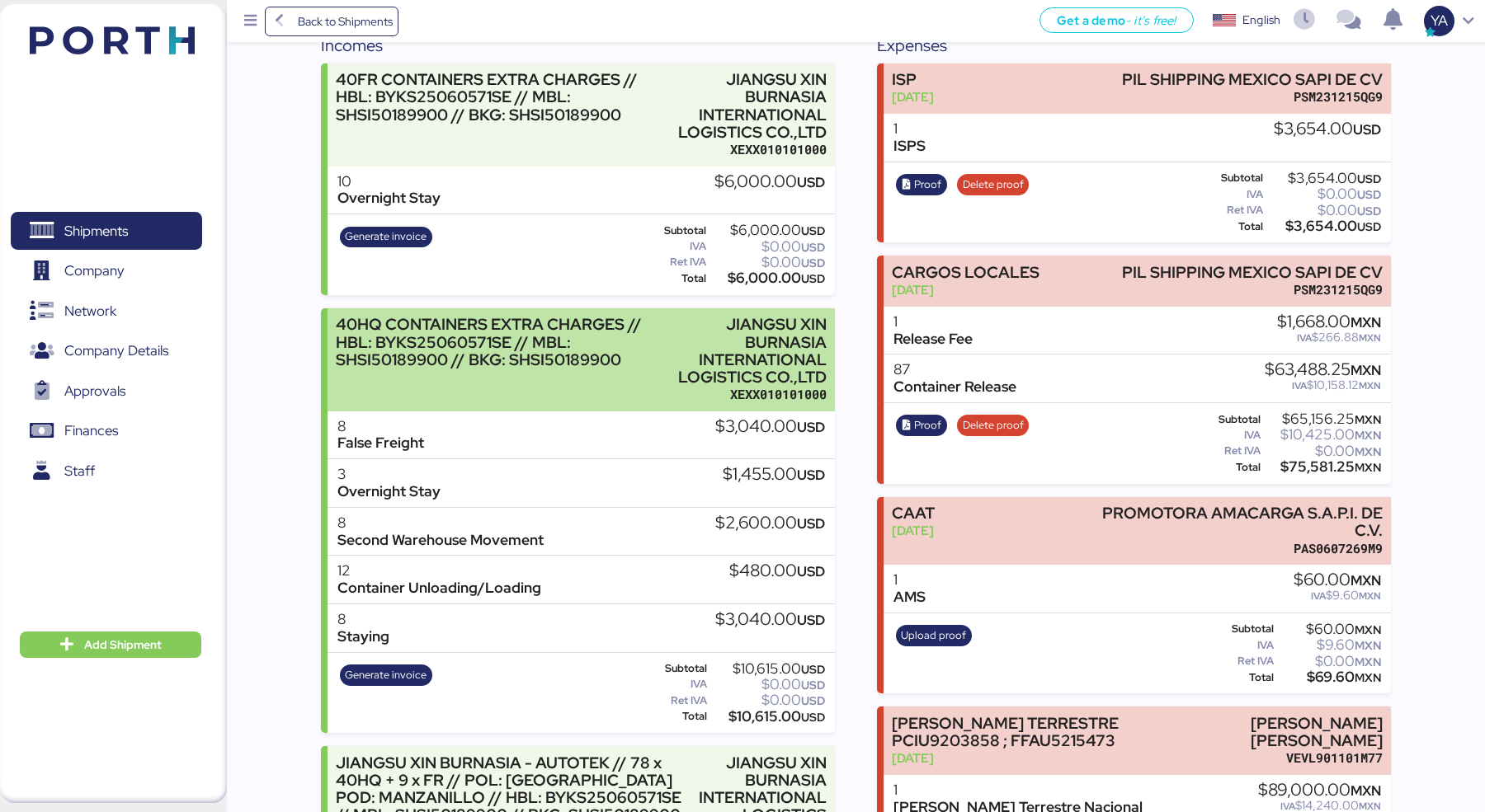
click at [442, 335] on div "40HQ CONTAINERS EXTRA CHARGES // HBL: BYKS25060571SE // MBL: SHSI50189900 // BK…" at bounding box center [490, 342] width 309 height 52
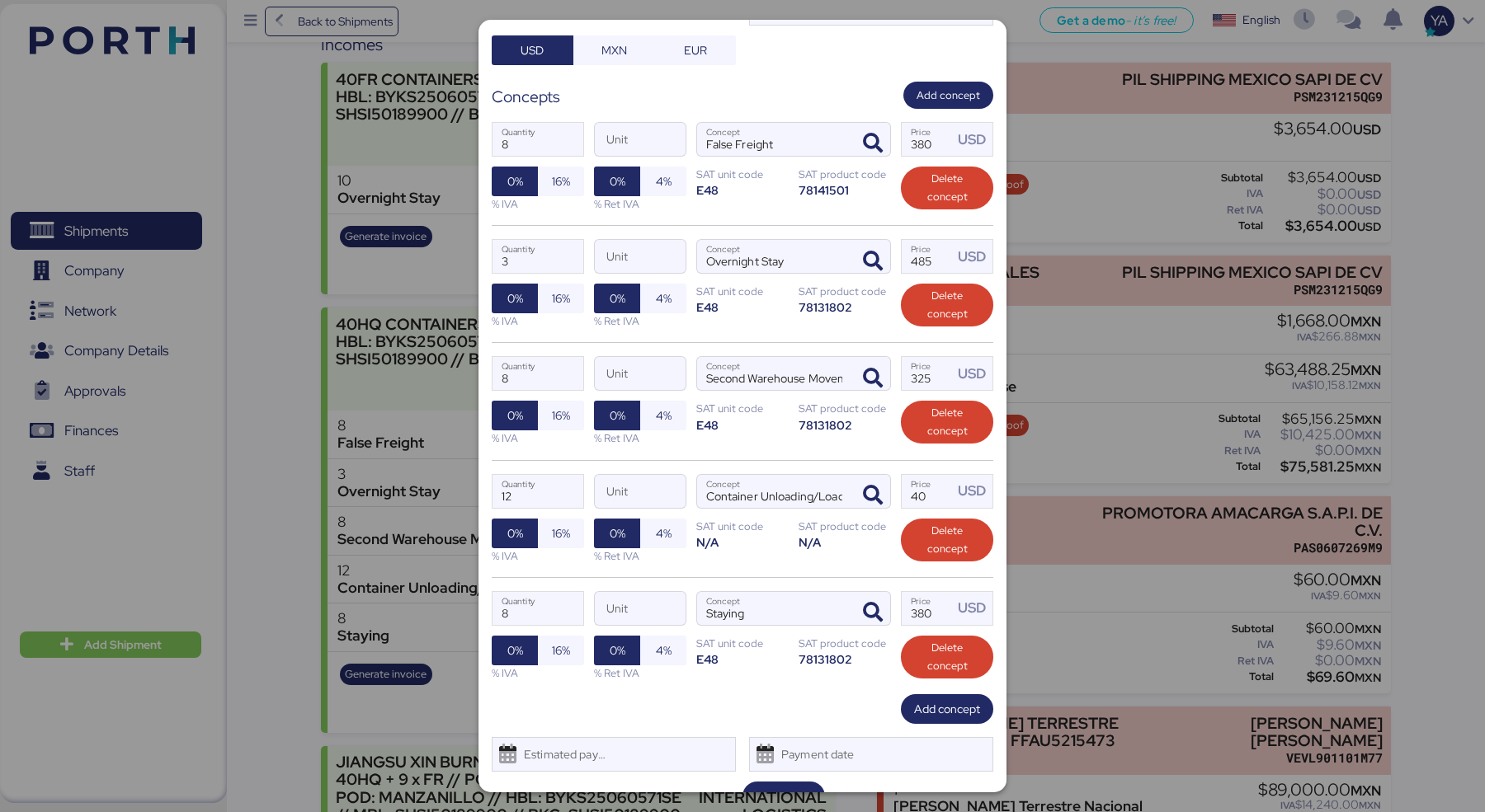
scroll to position [297, 0]
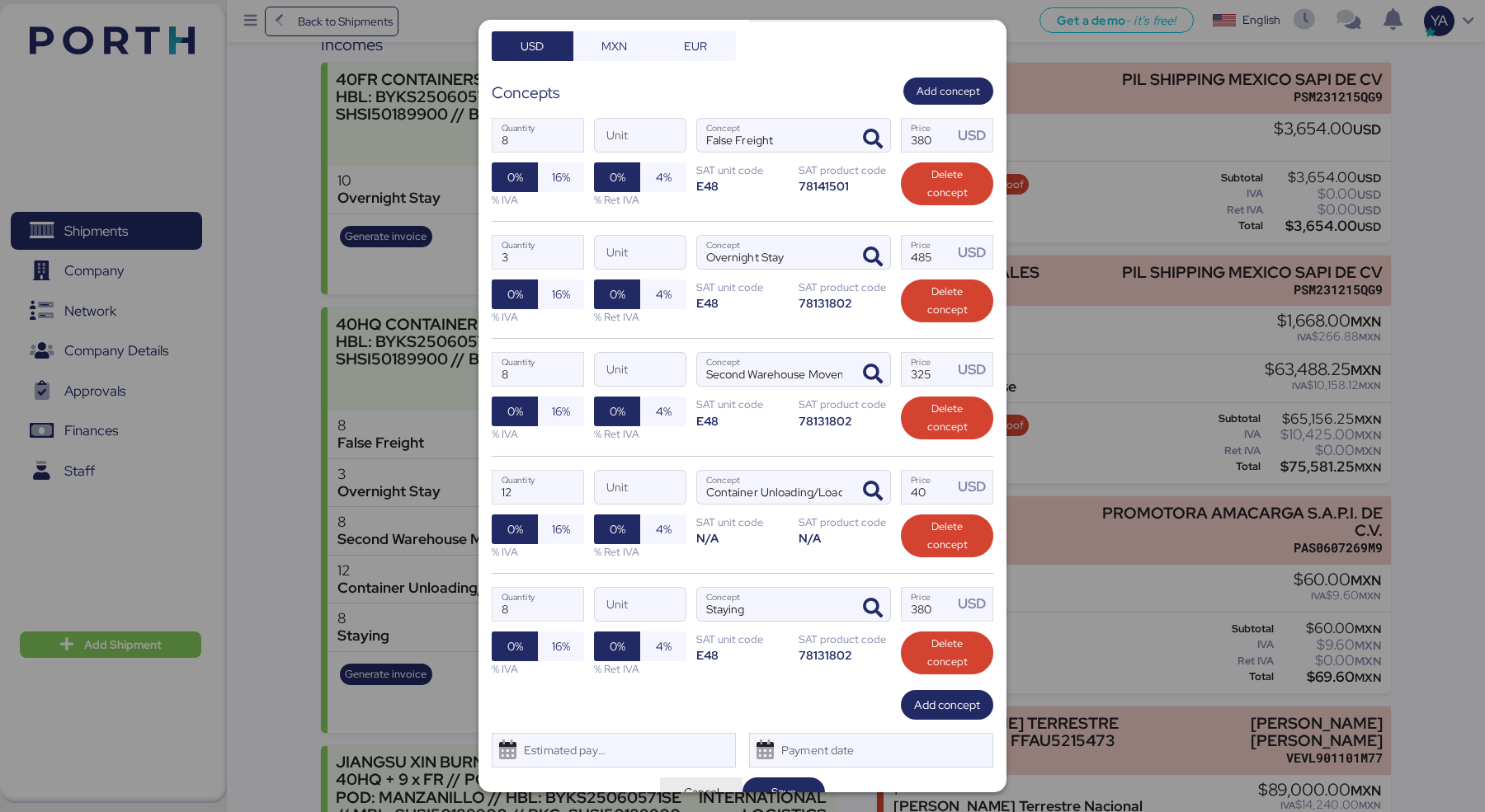
click at [698, 788] on span "Cancel" at bounding box center [702, 792] width 36 height 20
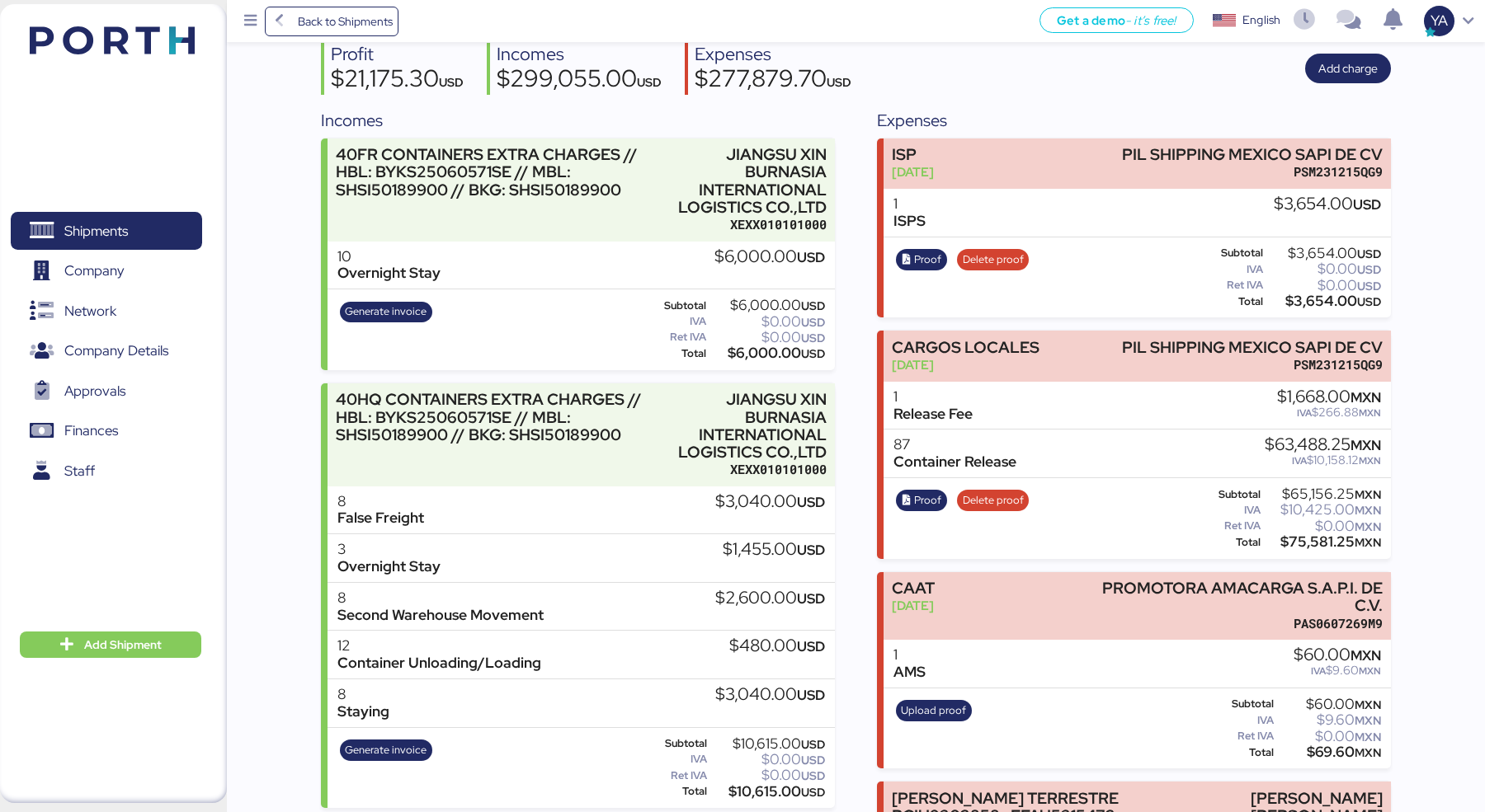
scroll to position [145, 0]
